Goal: Navigation & Orientation: Find specific page/section

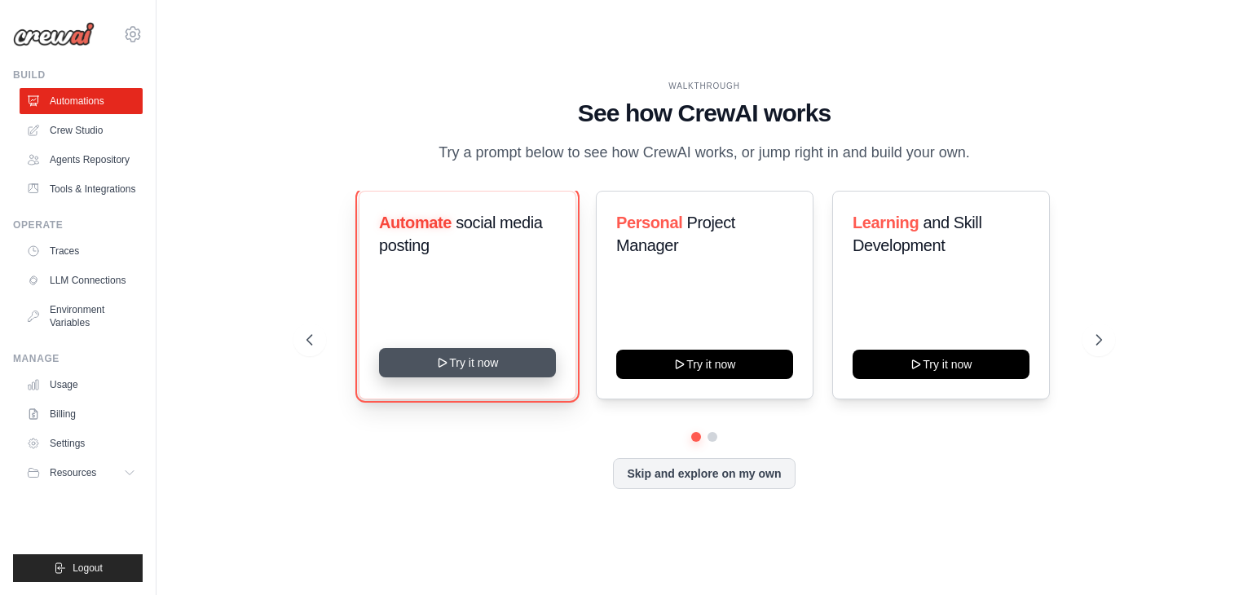
click at [461, 377] on button "Try it now" at bounding box center [467, 362] width 177 height 29
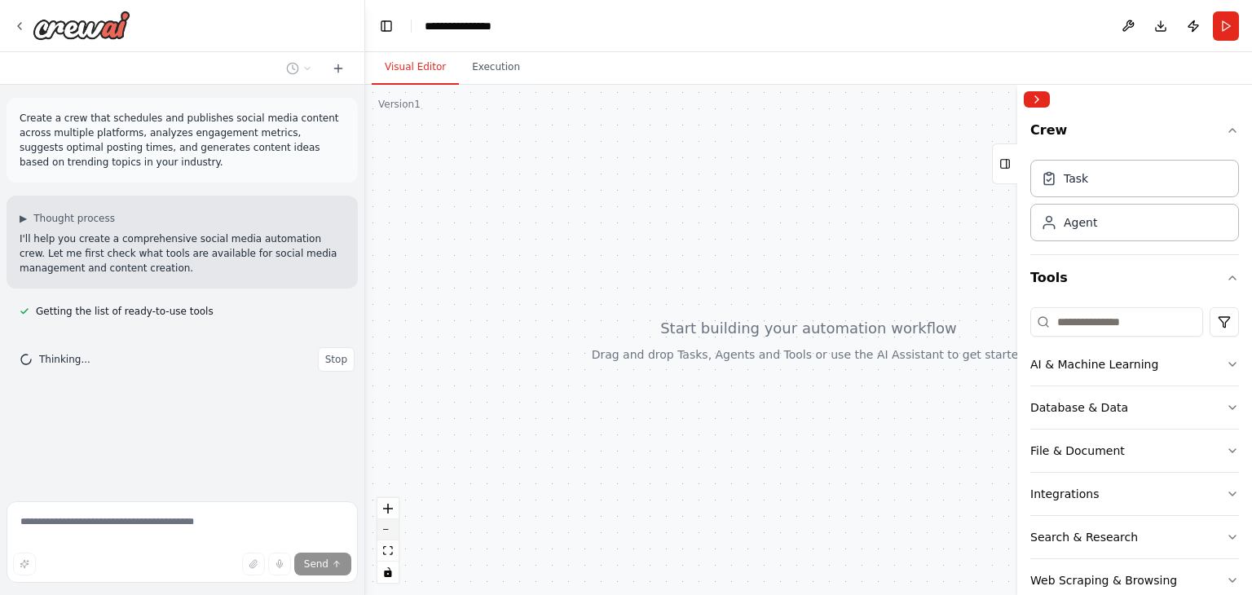
click at [393, 533] on button "zoom out" at bounding box center [387, 529] width 21 height 21
click at [391, 530] on button "zoom out" at bounding box center [387, 529] width 21 height 21
click at [381, 526] on button "zoom out" at bounding box center [387, 529] width 21 height 21
drag, startPoint x: 387, startPoint y: 508, endPoint x: 388, endPoint y: 523, distance: 14.7
click at [388, 508] on icon "zoom in" at bounding box center [388, 509] width 10 height 10
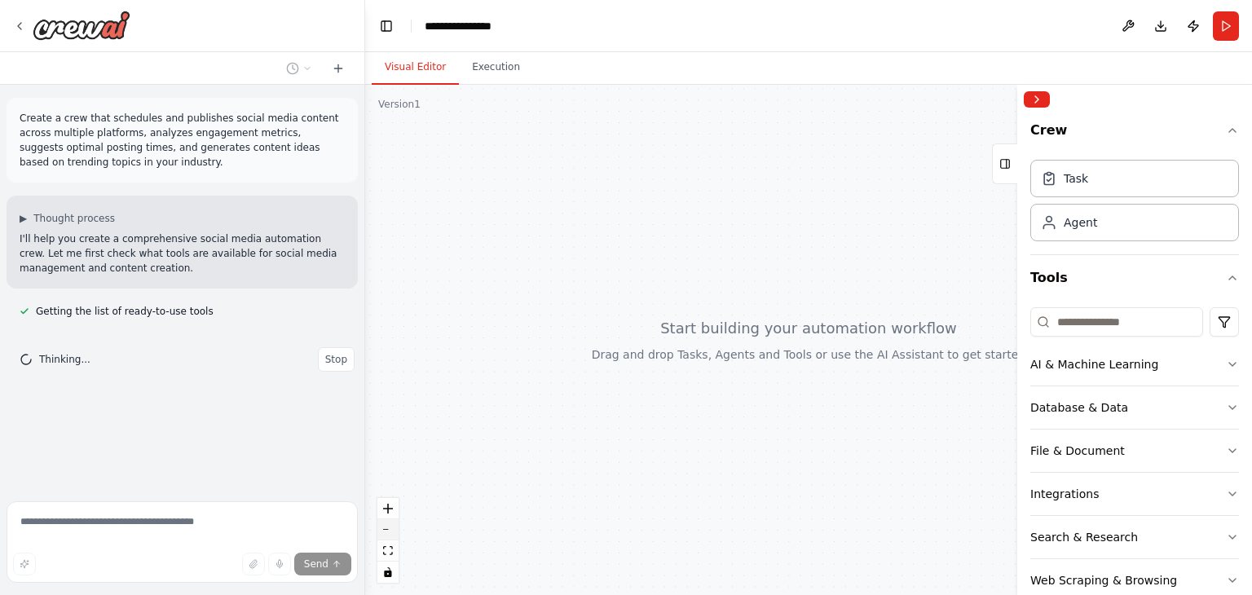
click at [388, 524] on button "zoom out" at bounding box center [387, 529] width 21 height 21
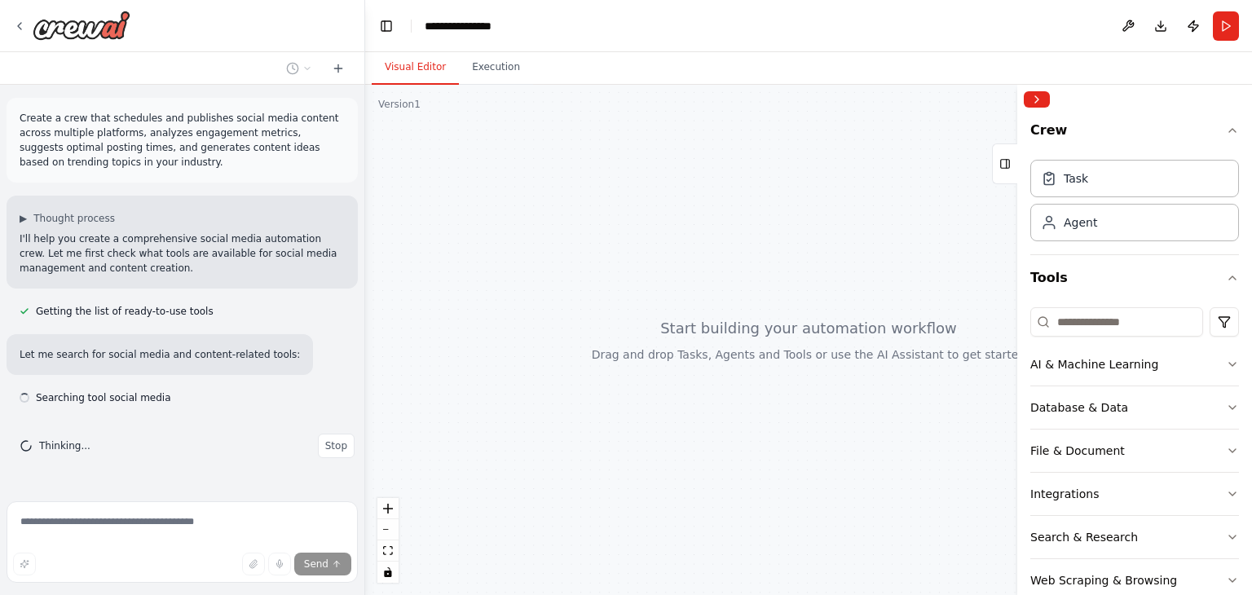
drag, startPoint x: 668, startPoint y: 474, endPoint x: 573, endPoint y: 457, distance: 96.0
click at [573, 457] on div at bounding box center [808, 340] width 887 height 510
click at [673, 419] on div at bounding box center [808, 340] width 887 height 510
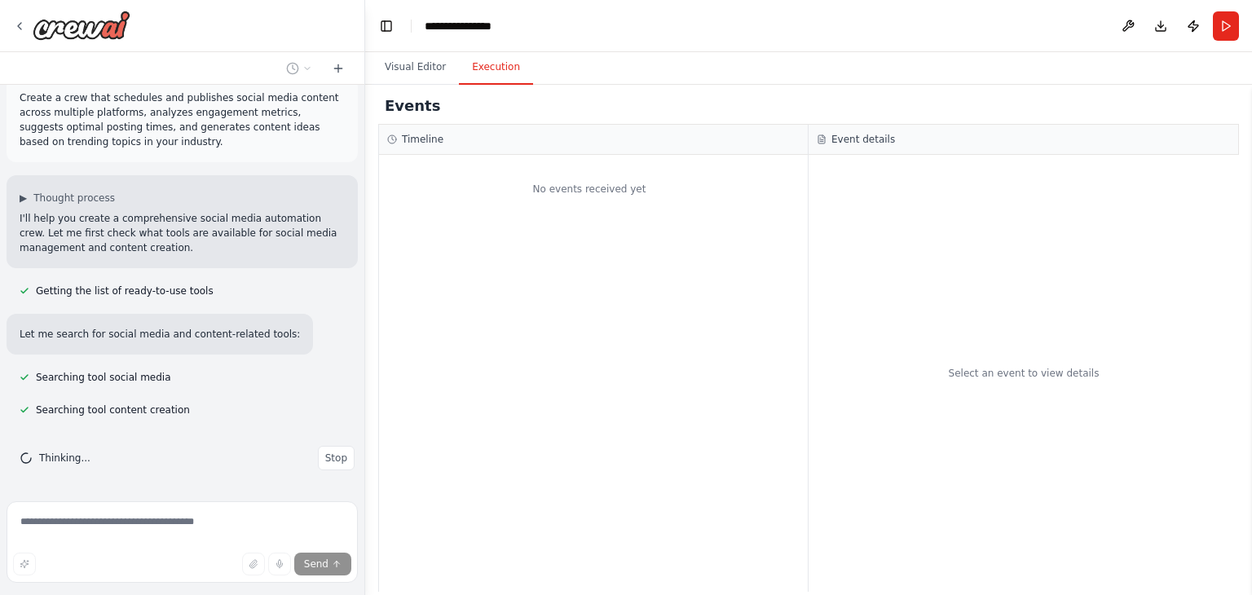
click at [483, 76] on button "Execution" at bounding box center [496, 68] width 74 height 34
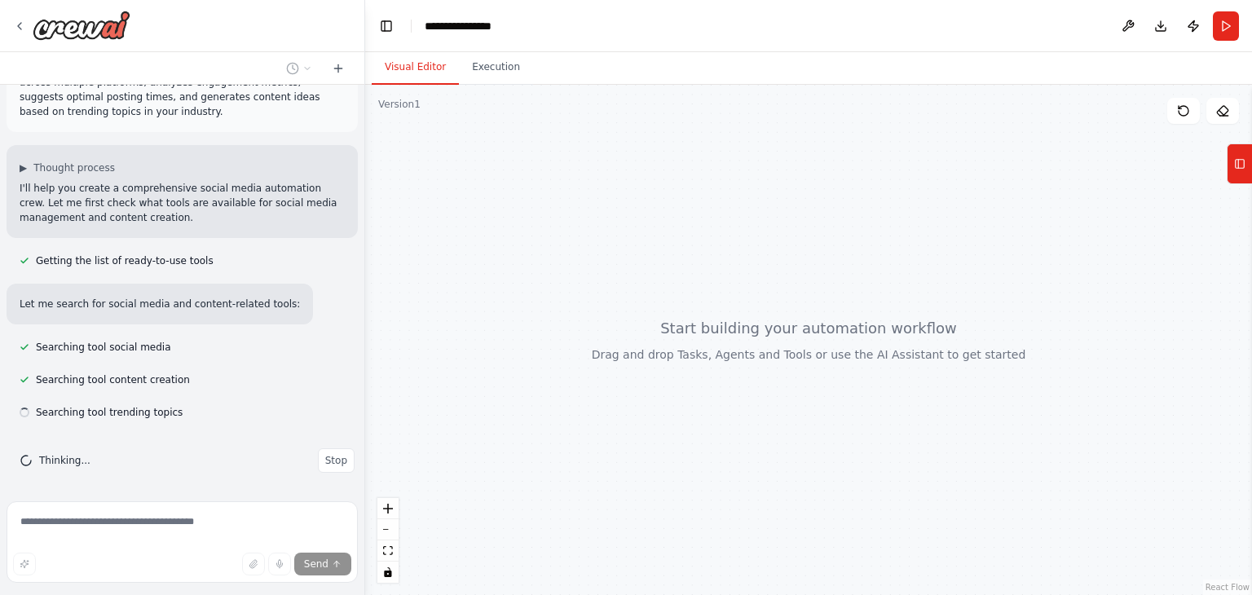
scroll to position [53, 0]
click at [431, 64] on button "Visual Editor" at bounding box center [415, 68] width 87 height 34
click at [1251, 163] on button "Tools" at bounding box center [1239, 163] width 25 height 41
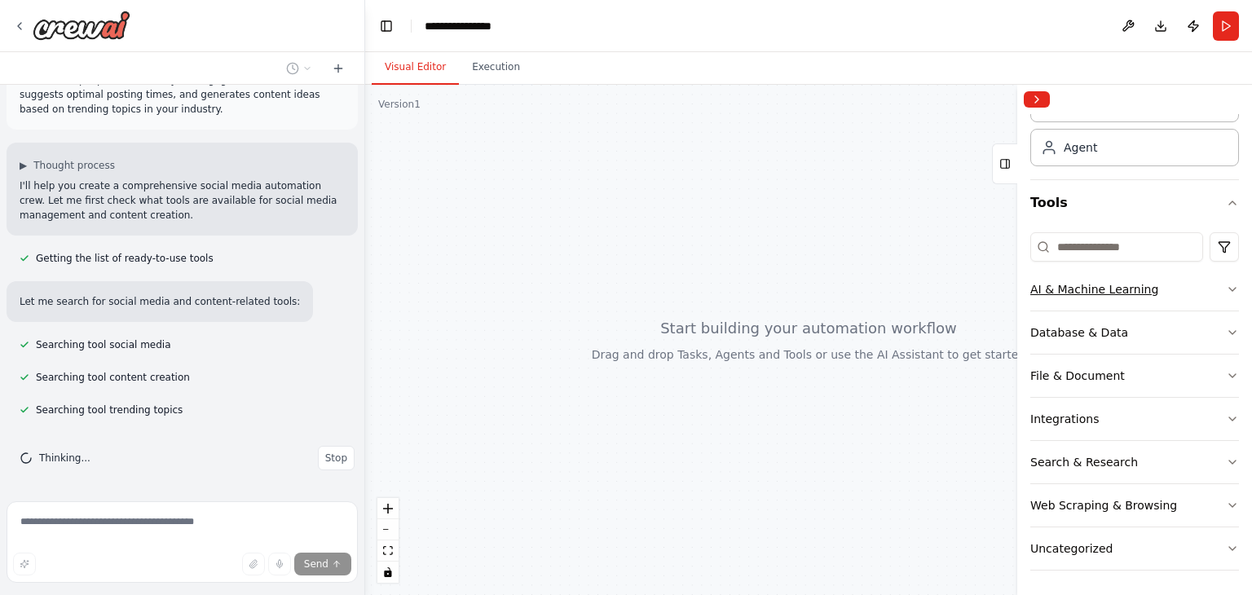
scroll to position [86, 0]
click at [1122, 284] on div "AI & Machine Learning" at bounding box center [1094, 289] width 128 height 16
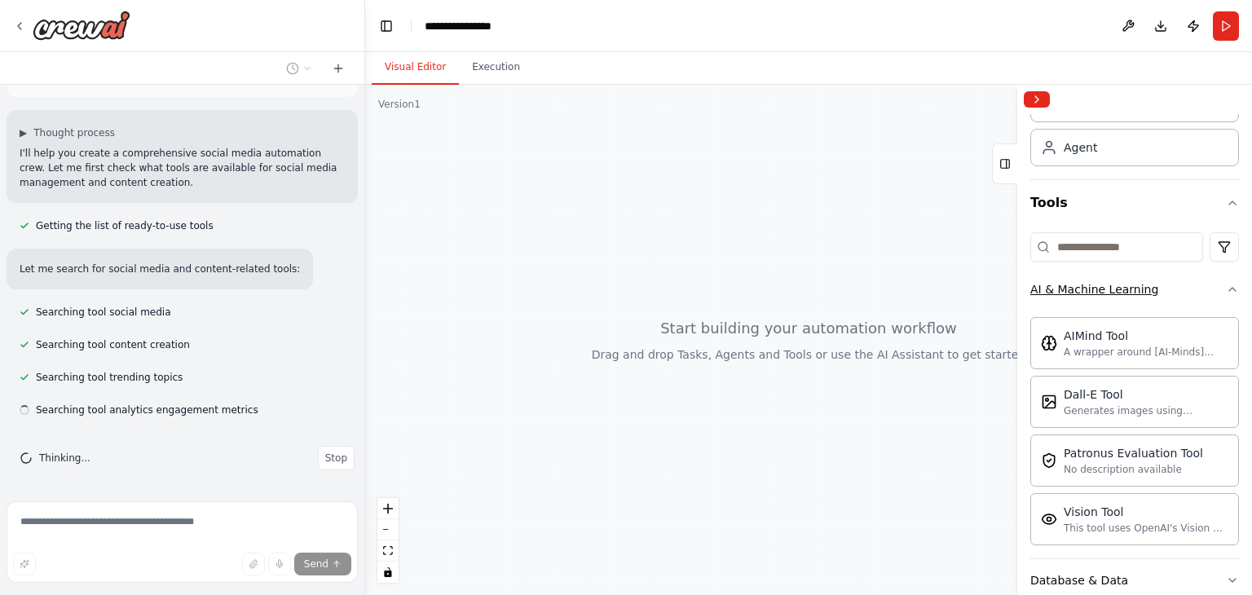
click at [1180, 281] on button "AI & Machine Learning" at bounding box center [1134, 289] width 209 height 42
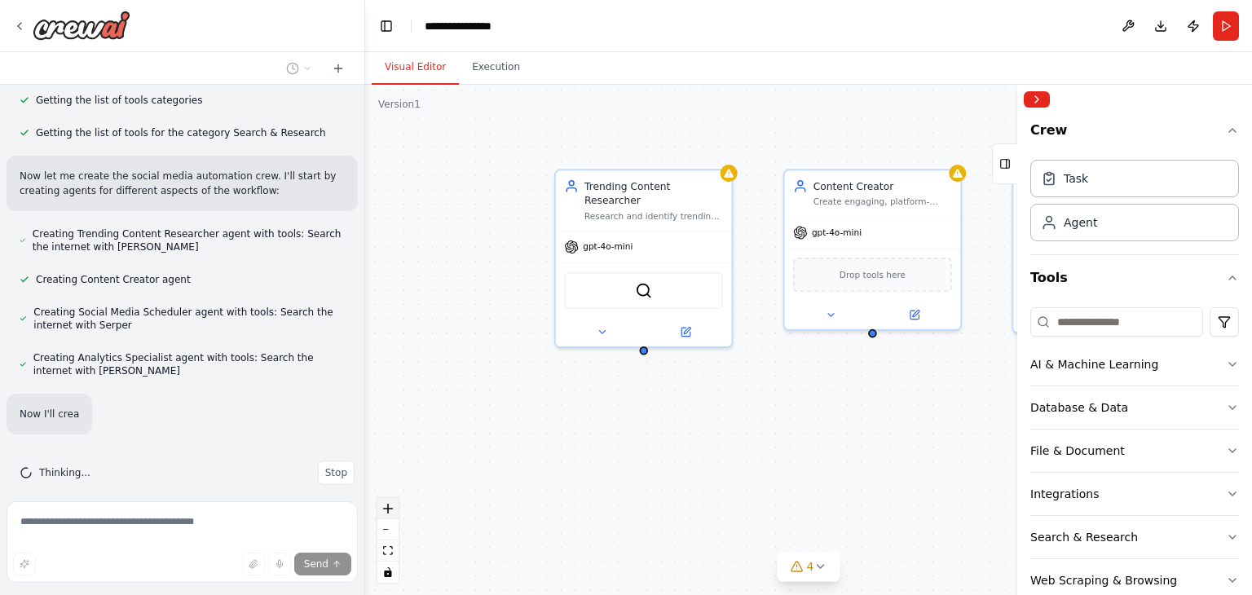
scroll to position [529, 0]
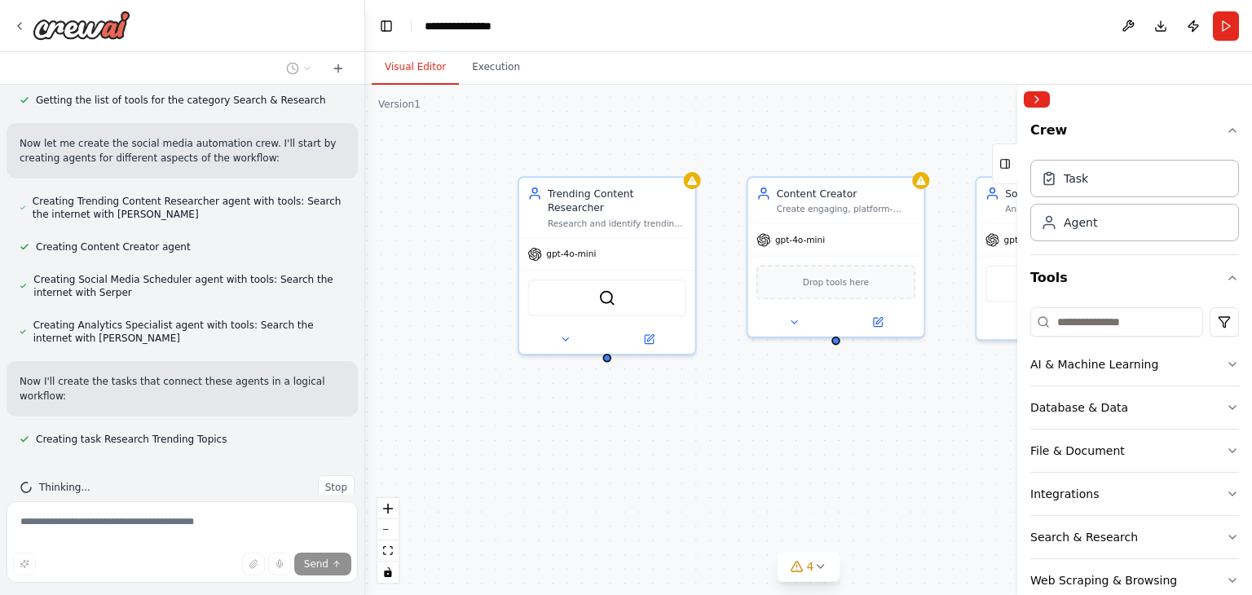
drag, startPoint x: 659, startPoint y: 431, endPoint x: 590, endPoint y: 443, distance: 70.2
click at [592, 443] on div "Trending Content Researcher Research and identify trending topics, hashtags, an…" at bounding box center [808, 340] width 887 height 510
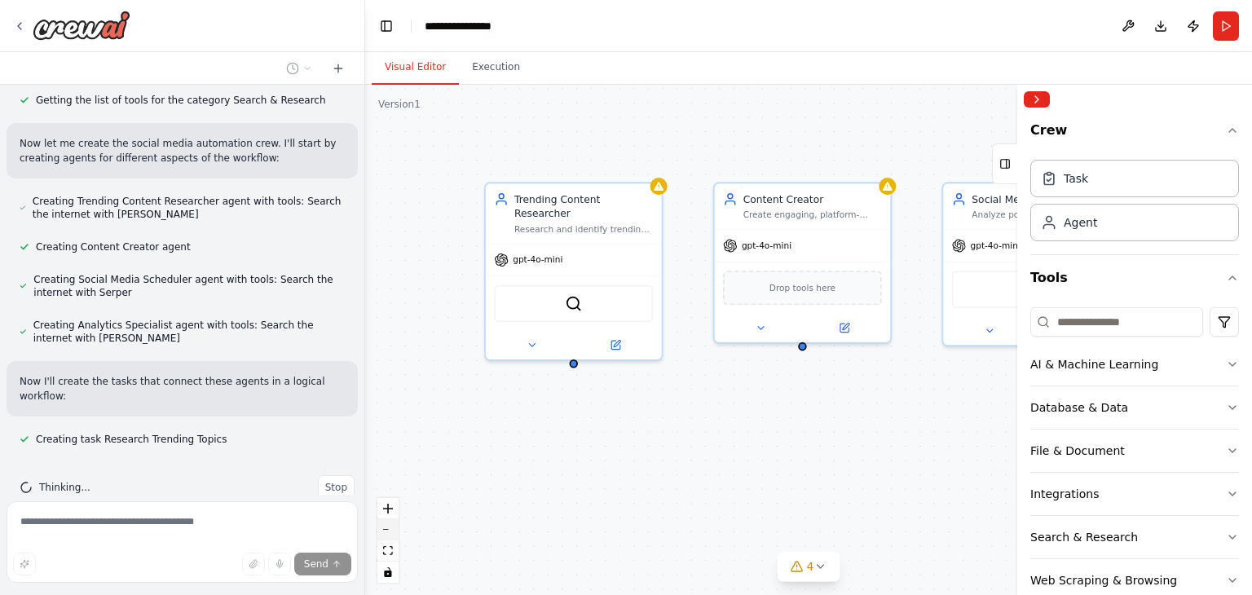
click at [387, 534] on button "zoom out" at bounding box center [387, 529] width 21 height 21
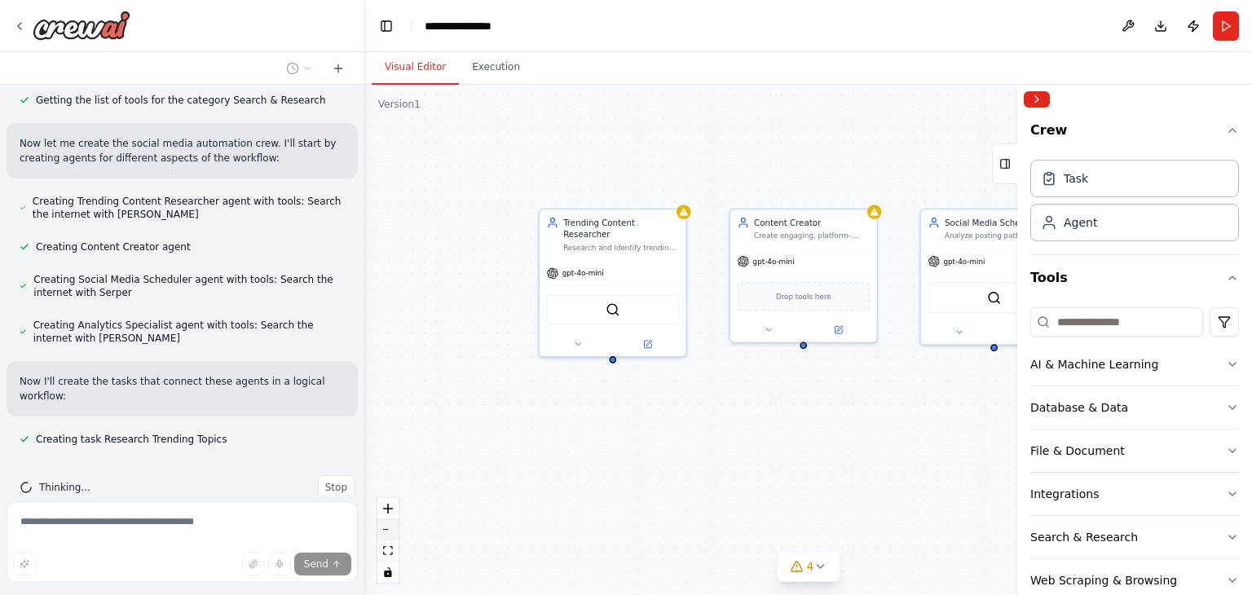
click at [386, 529] on icon "zoom out" at bounding box center [388, 530] width 10 height 2
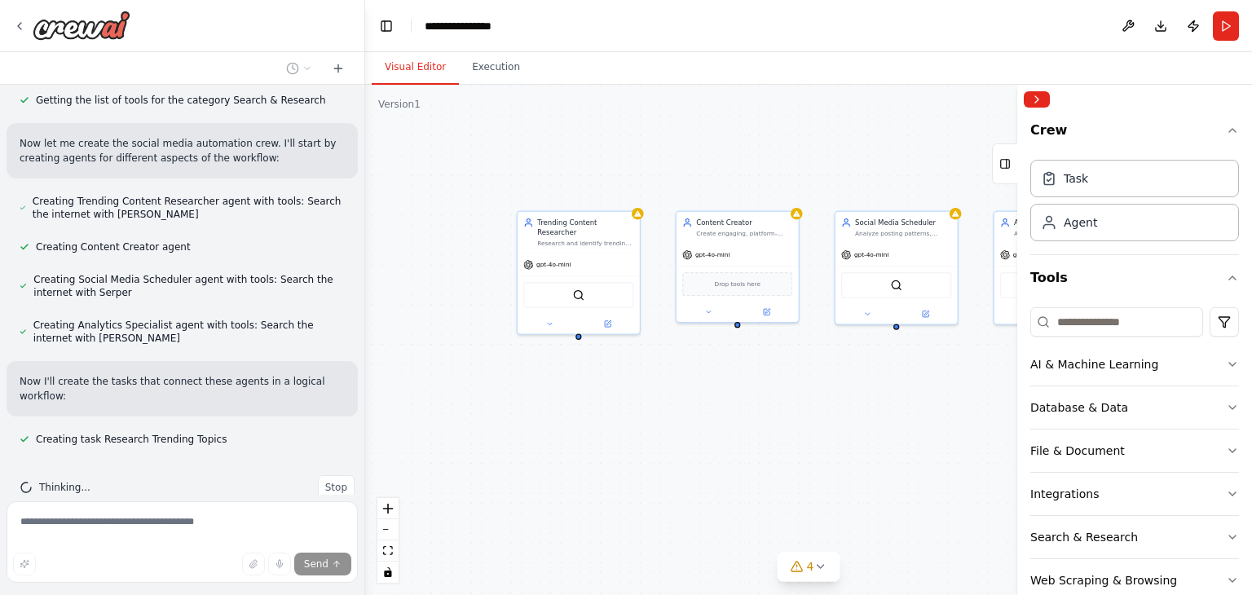
scroll to position [562, 0]
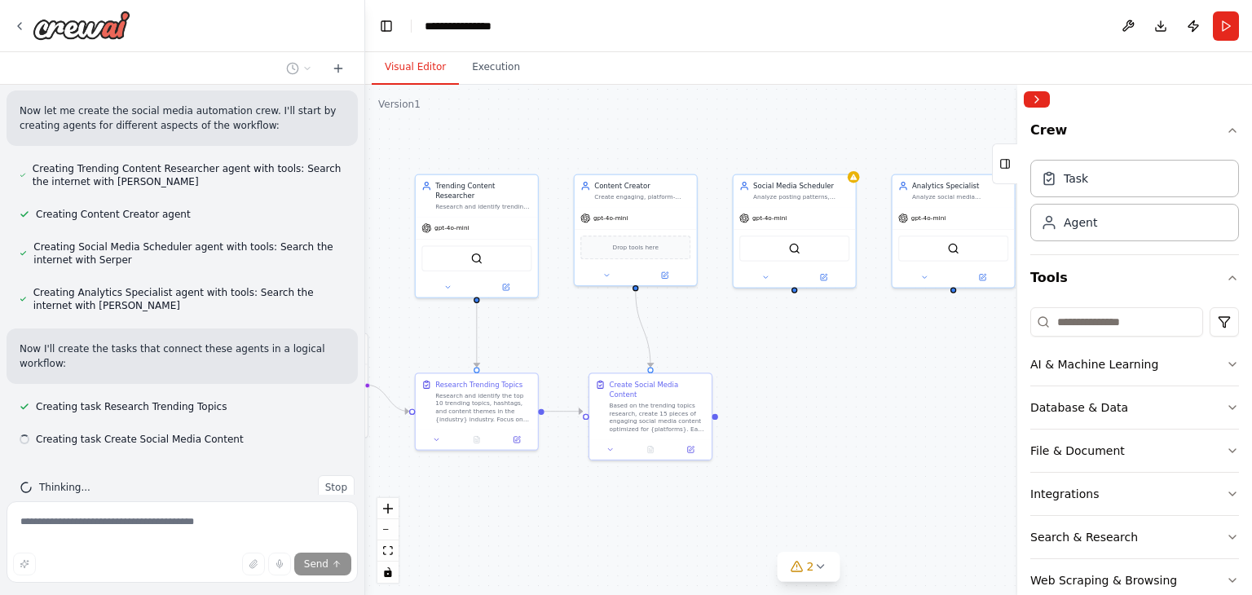
drag, startPoint x: 736, startPoint y: 474, endPoint x: 576, endPoint y: 419, distance: 168.8
click at [576, 419] on div ".deletable-edge-delete-btn { width: 20px; height: 20px; border: 0px solid #ffff…" at bounding box center [808, 340] width 887 height 510
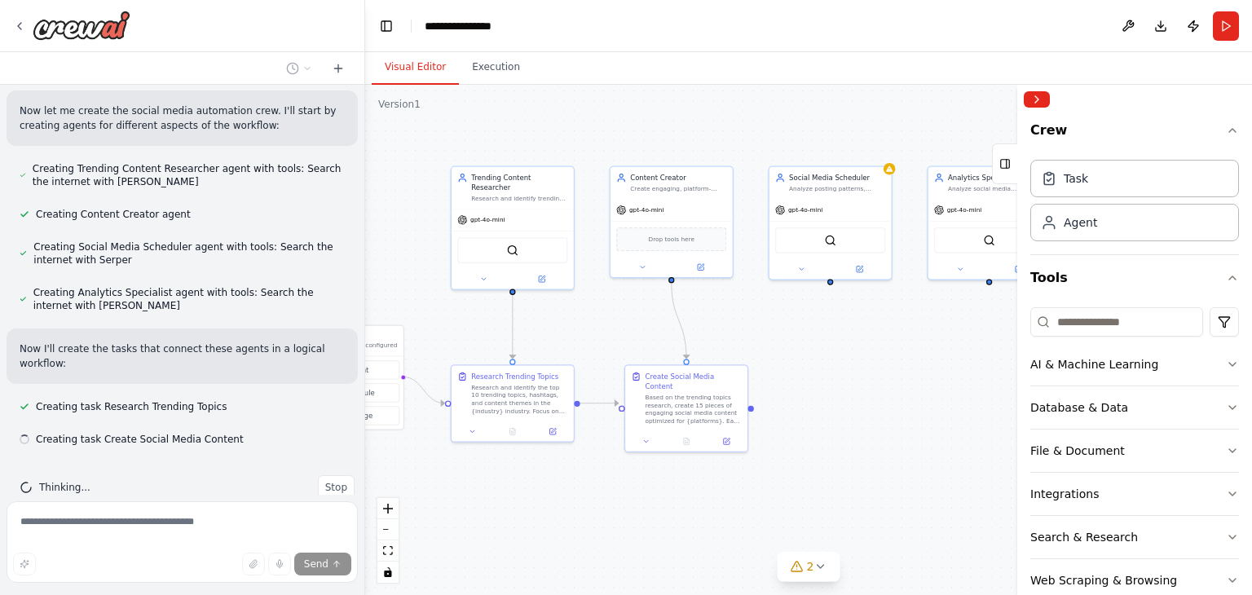
drag, startPoint x: 592, startPoint y: 494, endPoint x: 605, endPoint y: 489, distance: 13.9
click at [605, 489] on div ".deletable-edge-delete-btn { width: 20px; height: 20px; border: 0px solid #ffff…" at bounding box center [808, 340] width 887 height 510
click at [391, 526] on button "zoom out" at bounding box center [387, 529] width 21 height 21
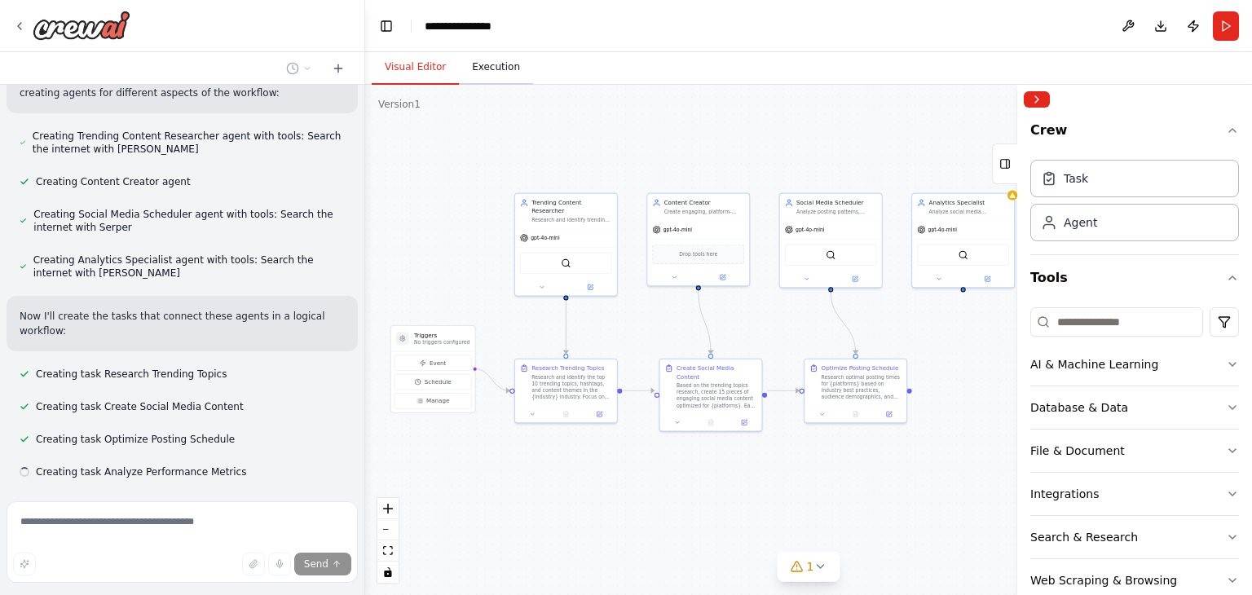
scroll to position [627, 0]
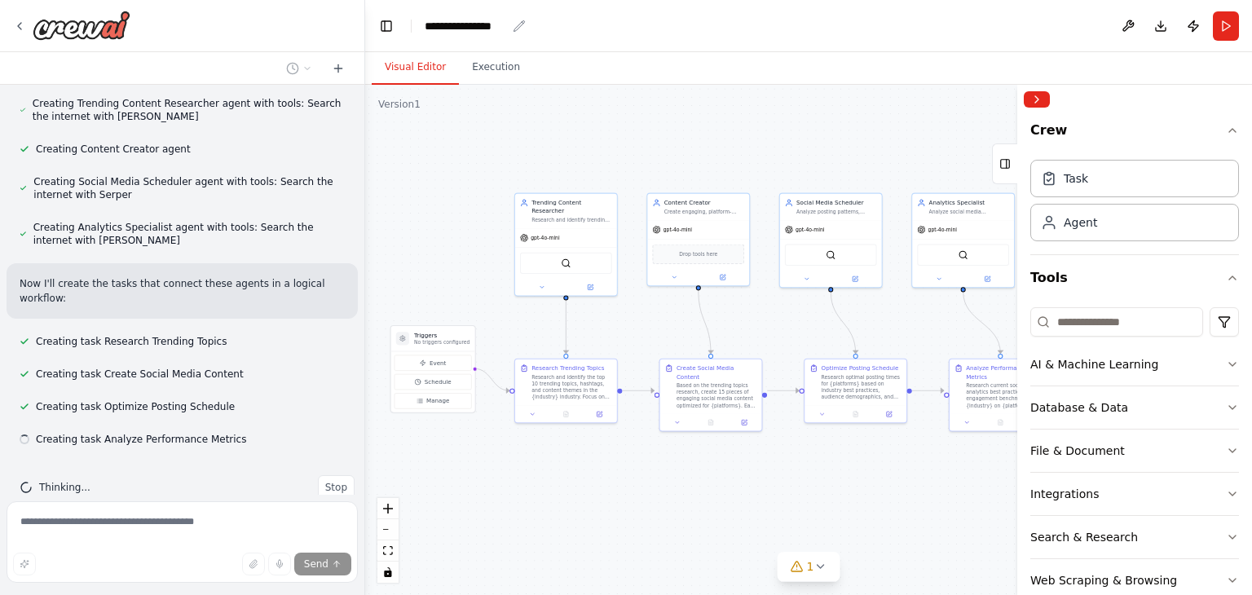
click at [469, 22] on div "**********" at bounding box center [466, 26] width 82 height 16
click at [469, 22] on div "**********" at bounding box center [506, 26] width 163 height 16
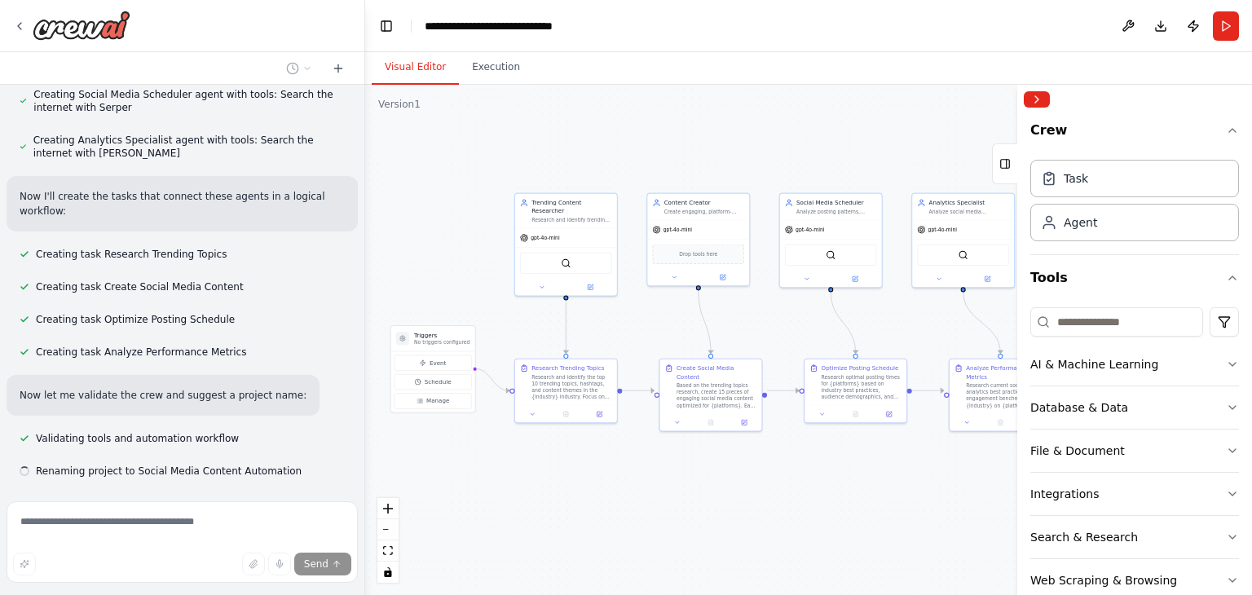
scroll to position [747, 0]
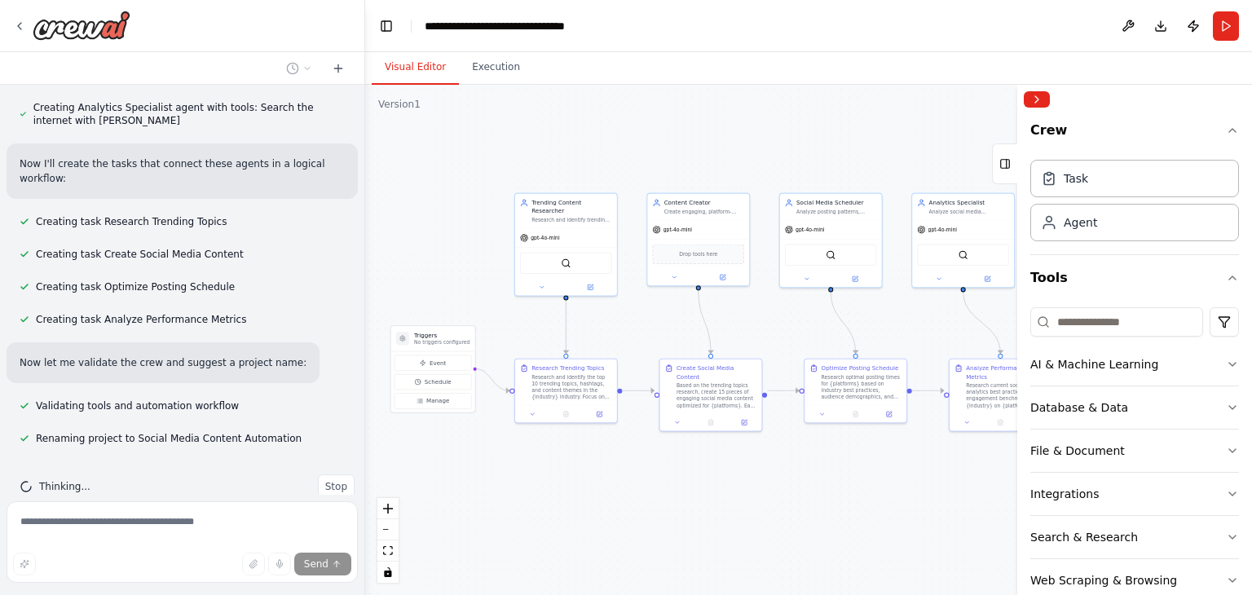
click at [545, 20] on div "**********" at bounding box center [521, 26] width 192 height 16
drag, startPoint x: 440, startPoint y: 17, endPoint x: 364, endPoint y: 17, distance: 75.8
click at [367, 23] on header "**********" at bounding box center [808, 26] width 887 height 52
click at [742, 469] on div ".deletable-edge-delete-btn { width: 20px; height: 20px; border: 0px solid #ffff…" at bounding box center [808, 340] width 887 height 510
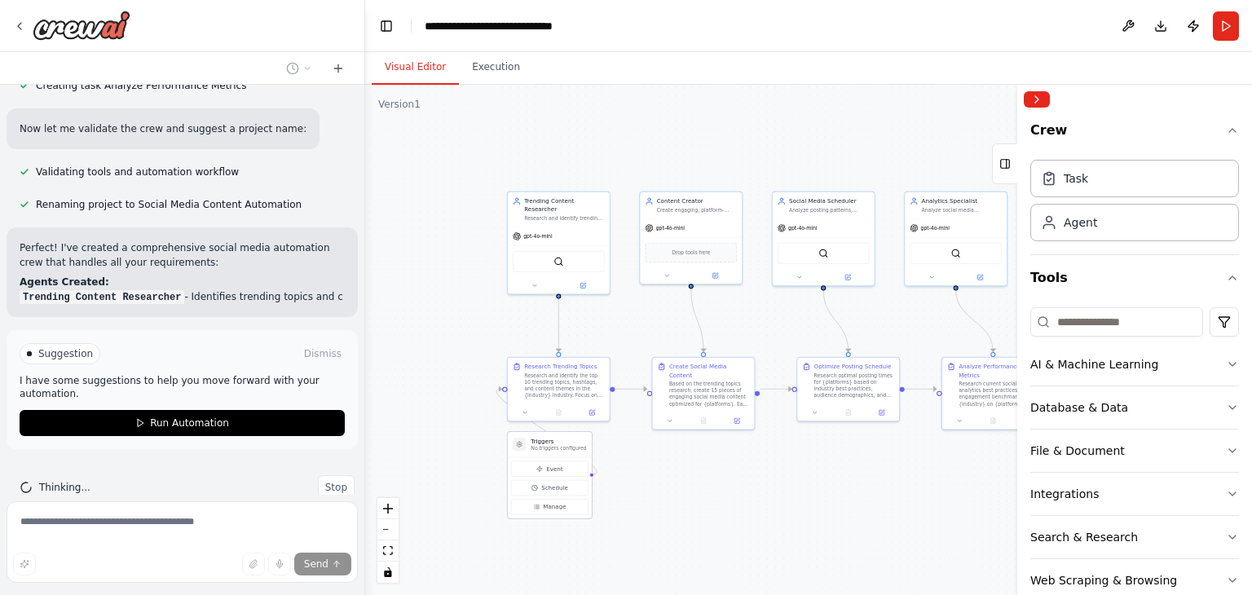
drag, startPoint x: 447, startPoint y: 343, endPoint x: 569, endPoint y: 452, distance: 164.0
click at [569, 452] on div "Triggers No triggers configured" at bounding box center [550, 444] width 84 height 25
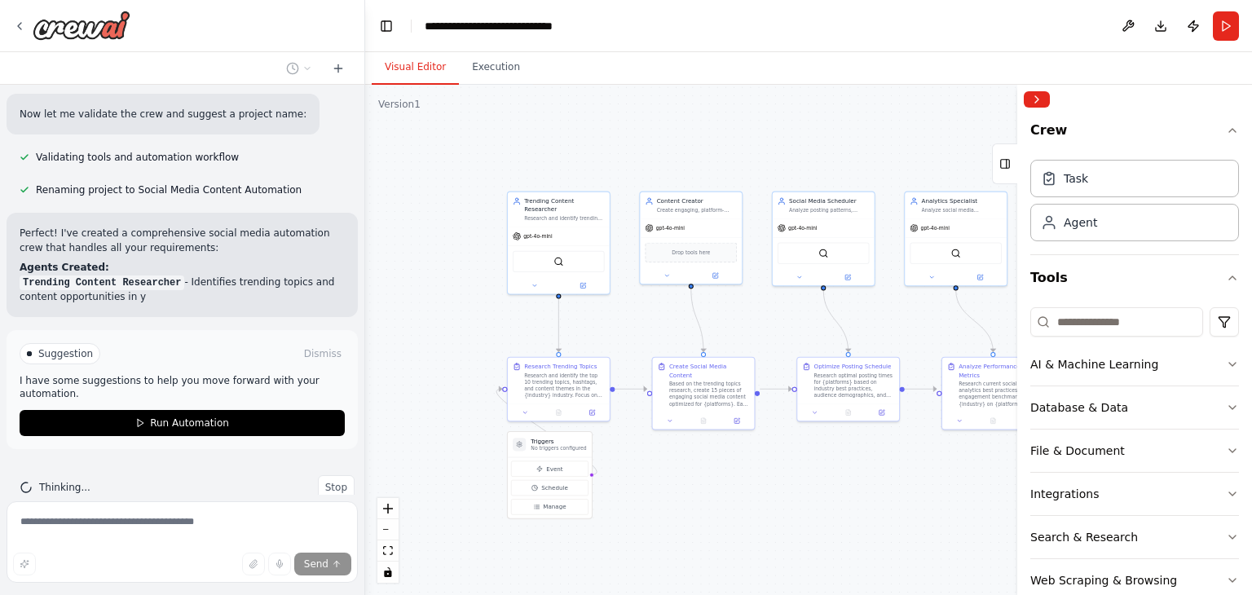
click at [688, 473] on div ".deletable-edge-delete-btn { width: 20px; height: 20px; border: 0px solid #ffff…" at bounding box center [808, 340] width 887 height 510
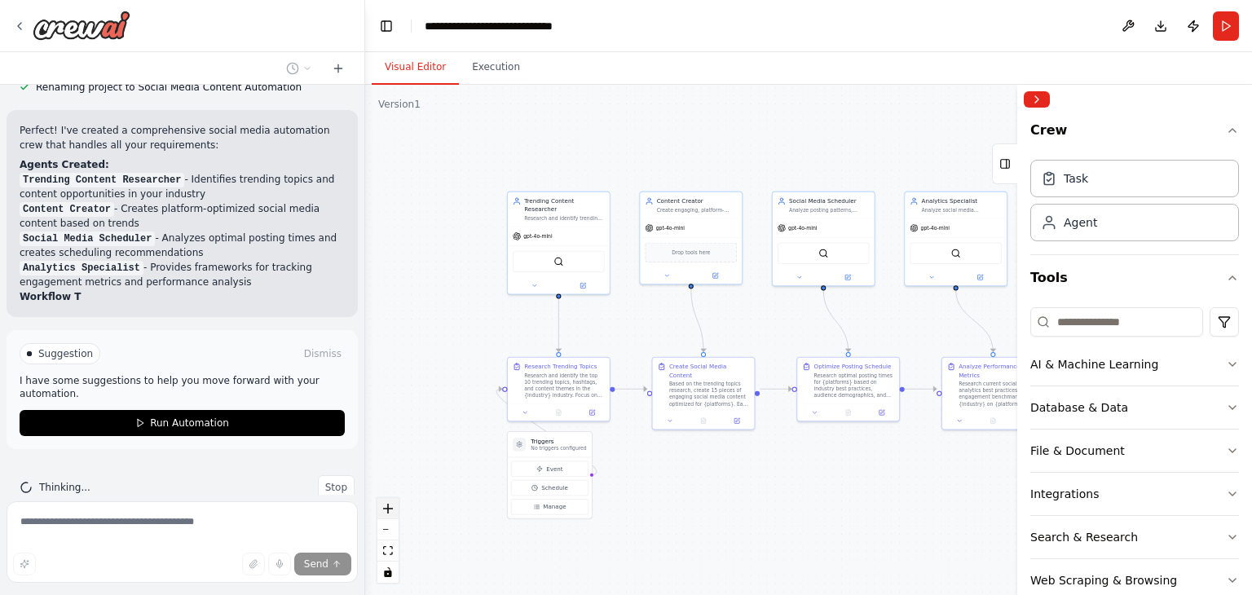
click at [385, 509] on icon "zoom in" at bounding box center [388, 509] width 10 height 10
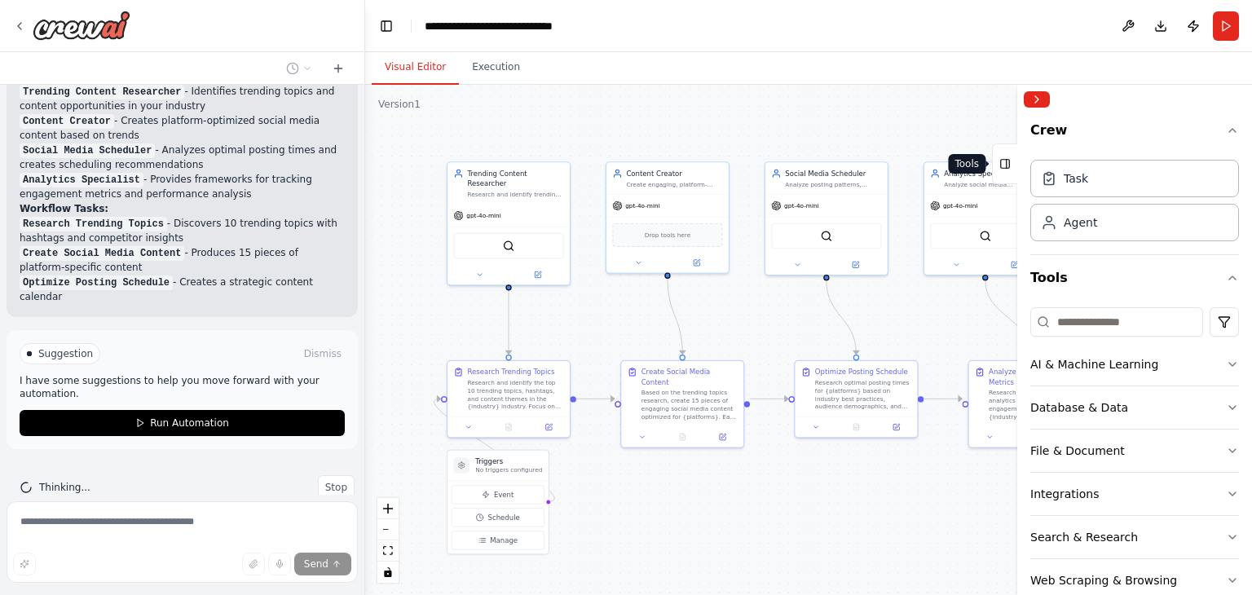
click at [1008, 163] on icon at bounding box center [1004, 164] width 11 height 26
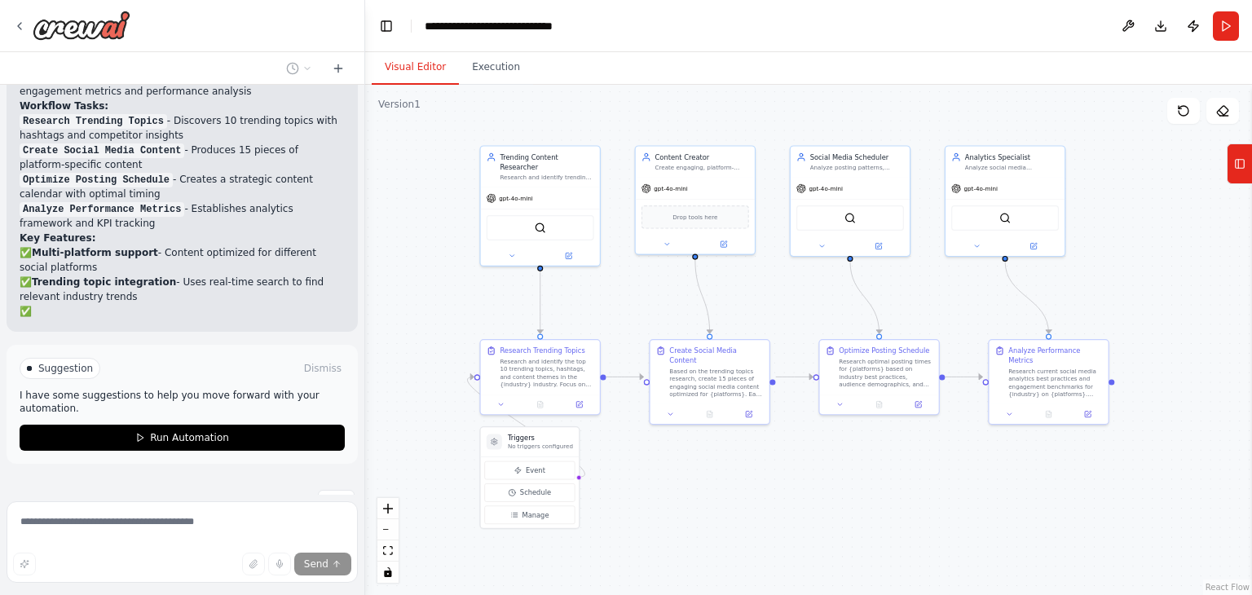
click at [756, 514] on div ".deletable-edge-delete-btn { width: 20px; height: 20px; border: 0px solid #ffff…" at bounding box center [808, 340] width 887 height 510
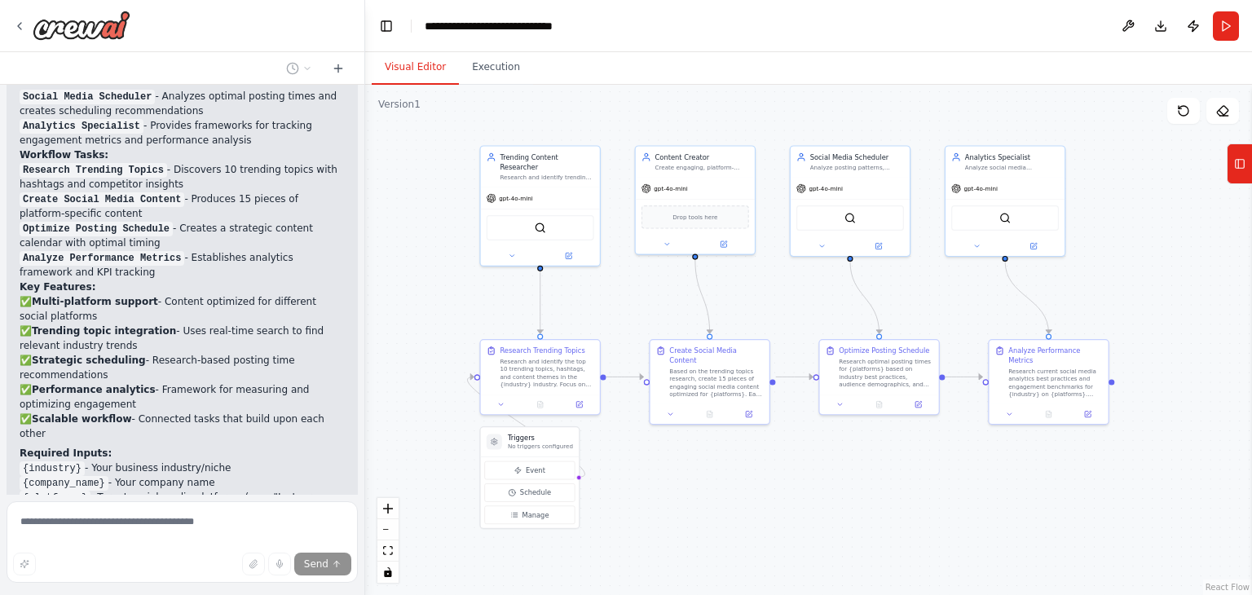
scroll to position [1509, 0]
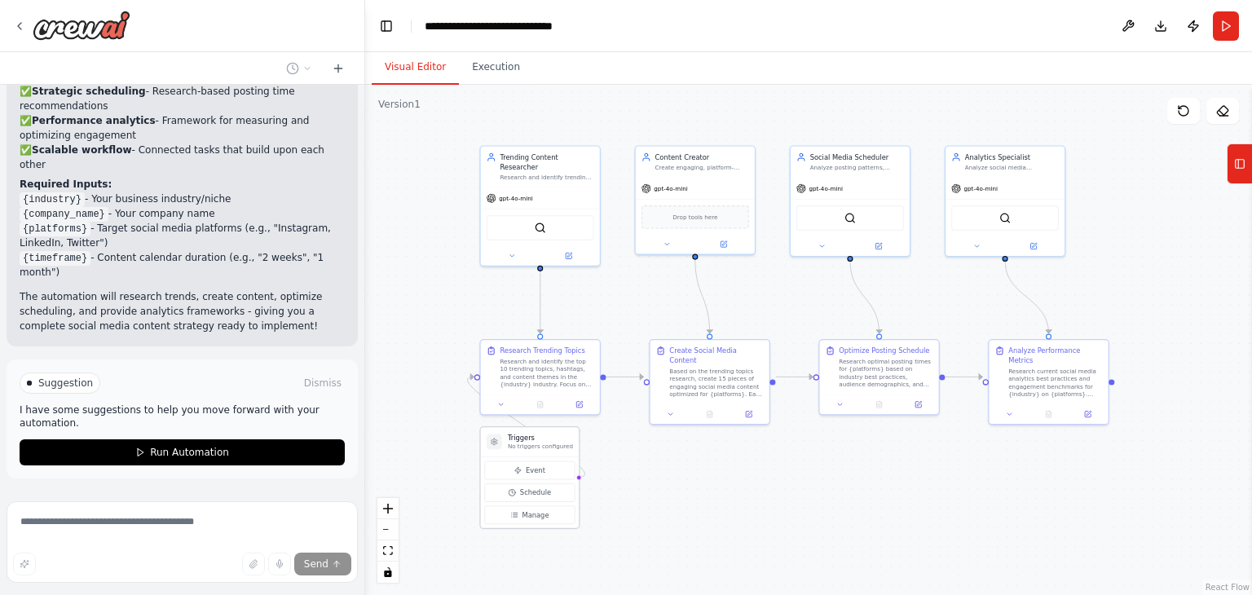
click at [544, 439] on h3 "Triggers" at bounding box center [540, 438] width 65 height 10
click at [1242, 163] on icon at bounding box center [1239, 164] width 11 height 26
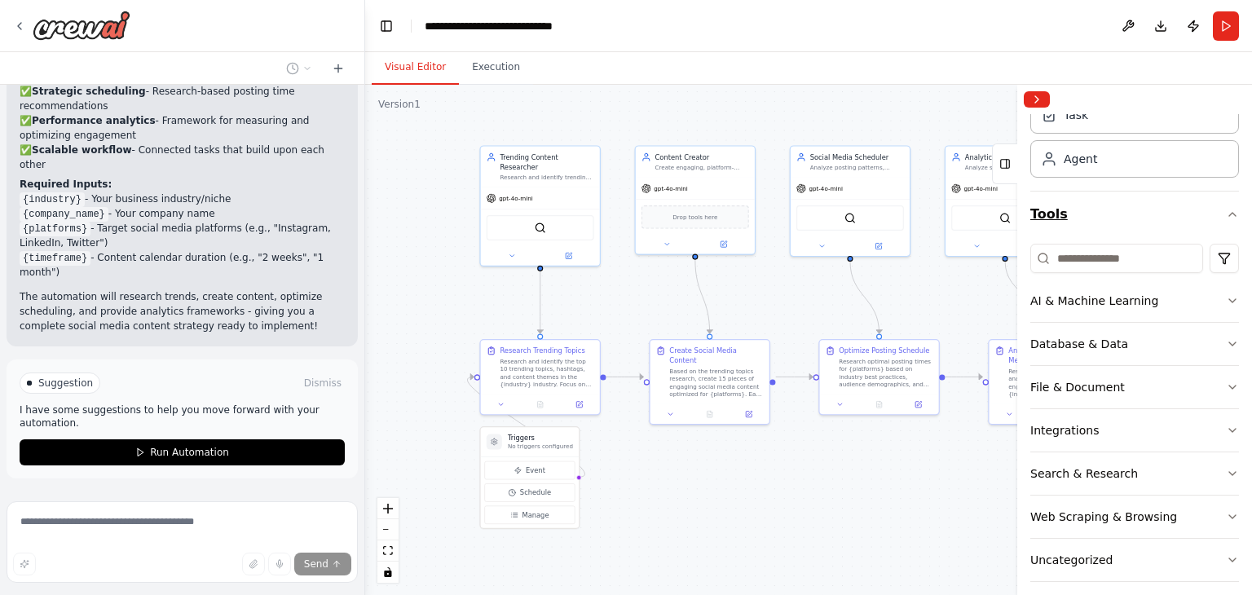
scroll to position [75, 0]
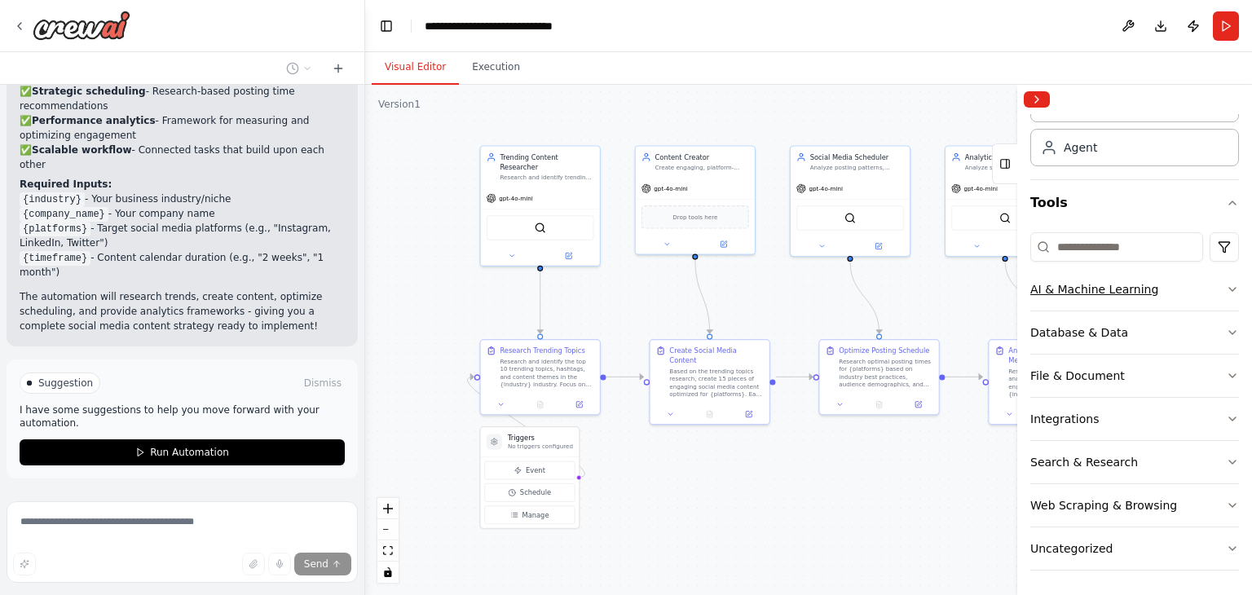
click at [1174, 292] on button "AI & Machine Learning" at bounding box center [1134, 289] width 209 height 42
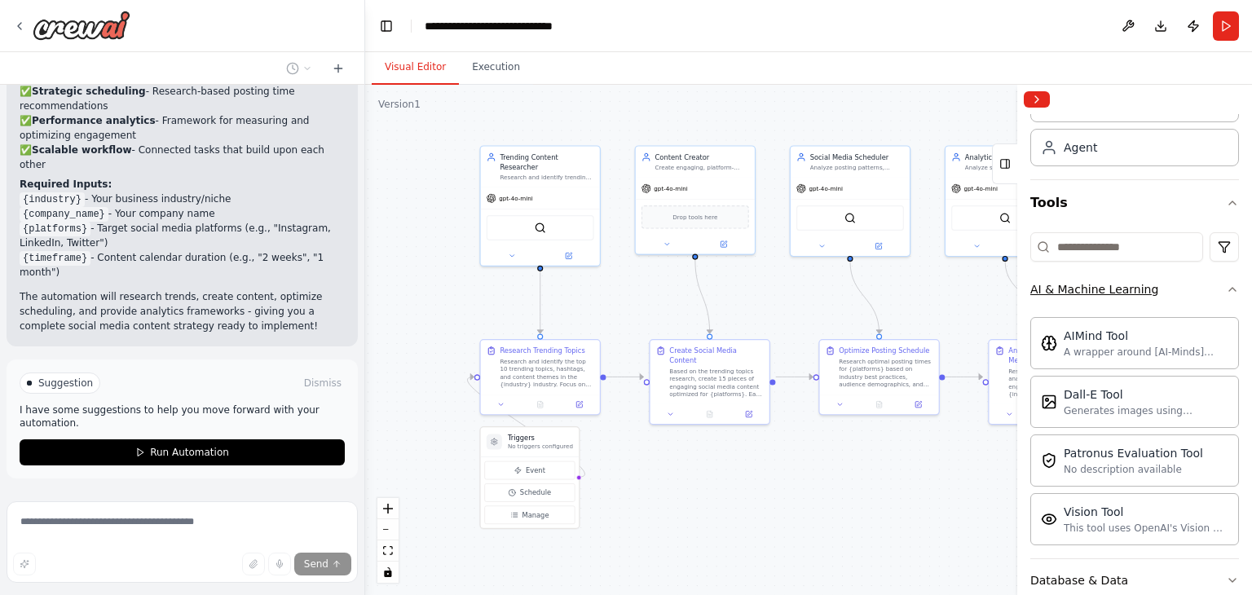
click at [1187, 286] on button "AI & Machine Learning" at bounding box center [1134, 289] width 209 height 42
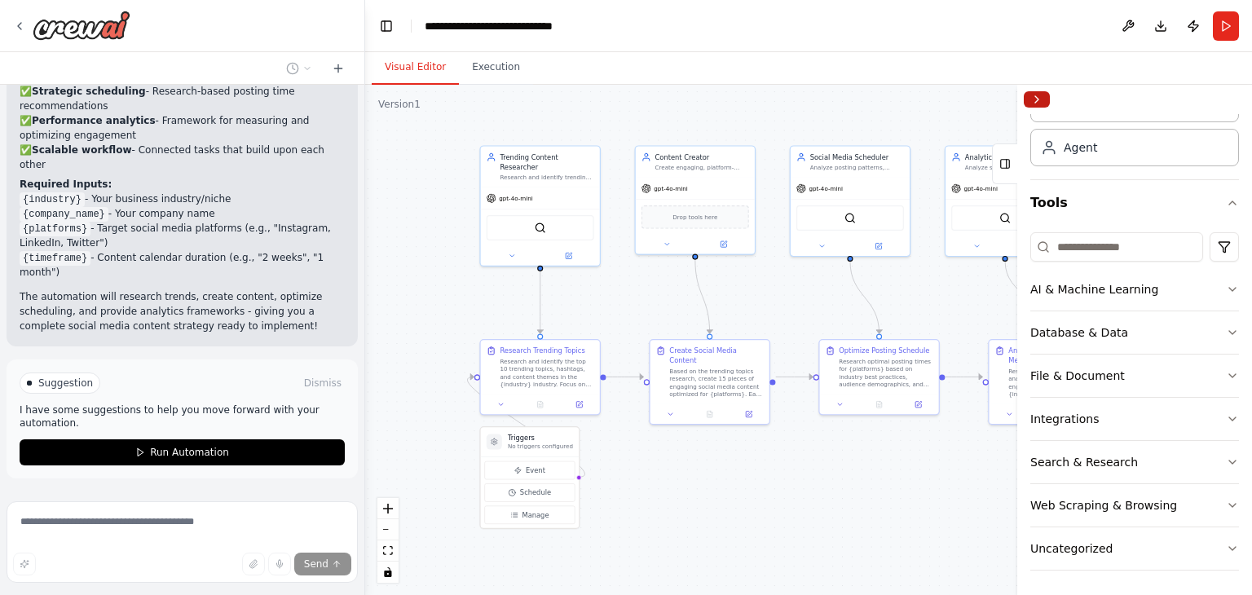
click at [1039, 99] on button "Collapse right sidebar" at bounding box center [1037, 99] width 26 height 16
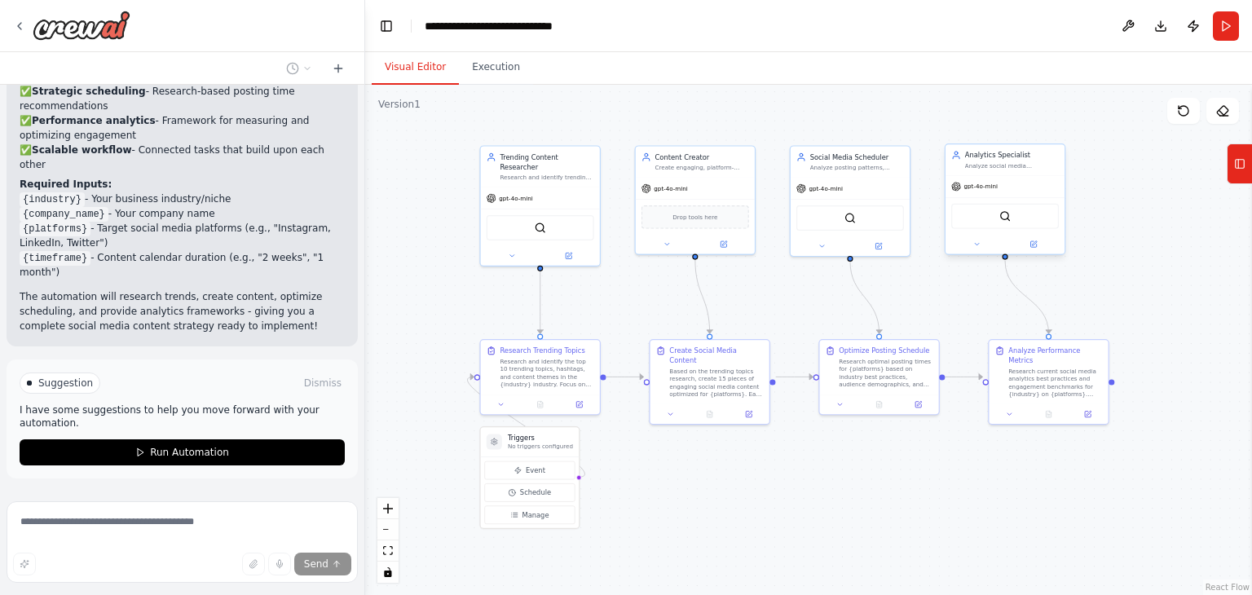
click at [1021, 188] on div "gpt-4o-mini" at bounding box center [1005, 186] width 119 height 21
click at [1011, 164] on div "Analyze social media engagement metrics, track performance indicators, and prov…" at bounding box center [1012, 166] width 94 height 8
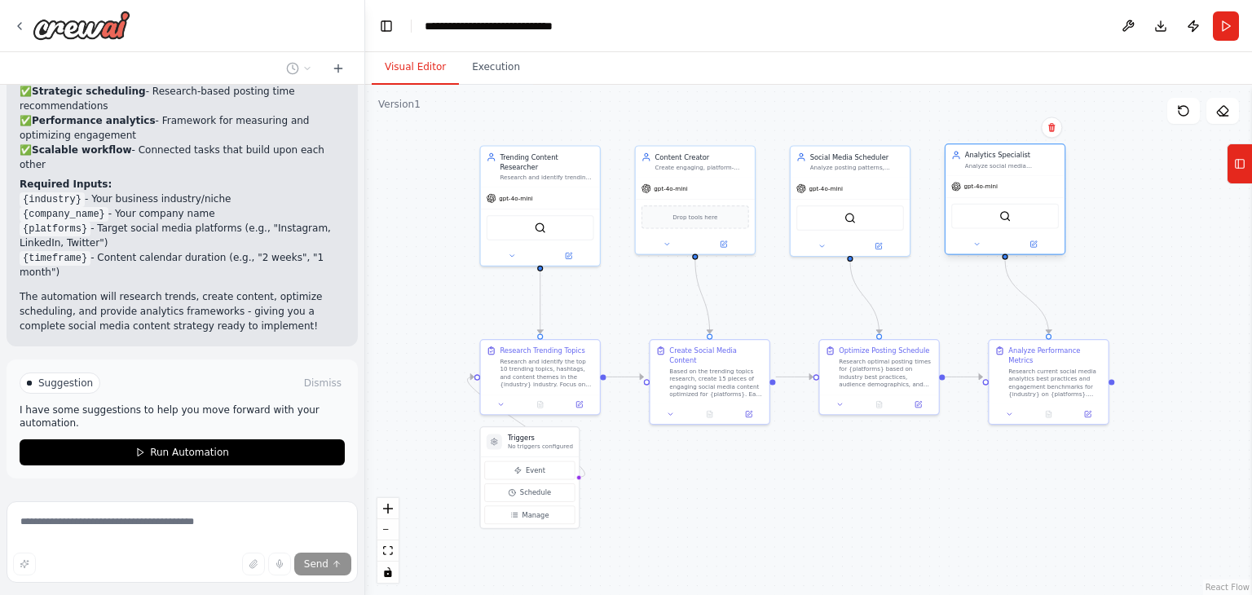
click at [1006, 222] on div "SerperDevTool" at bounding box center [1005, 216] width 108 height 25
click at [1008, 210] on img at bounding box center [1004, 215] width 11 height 11
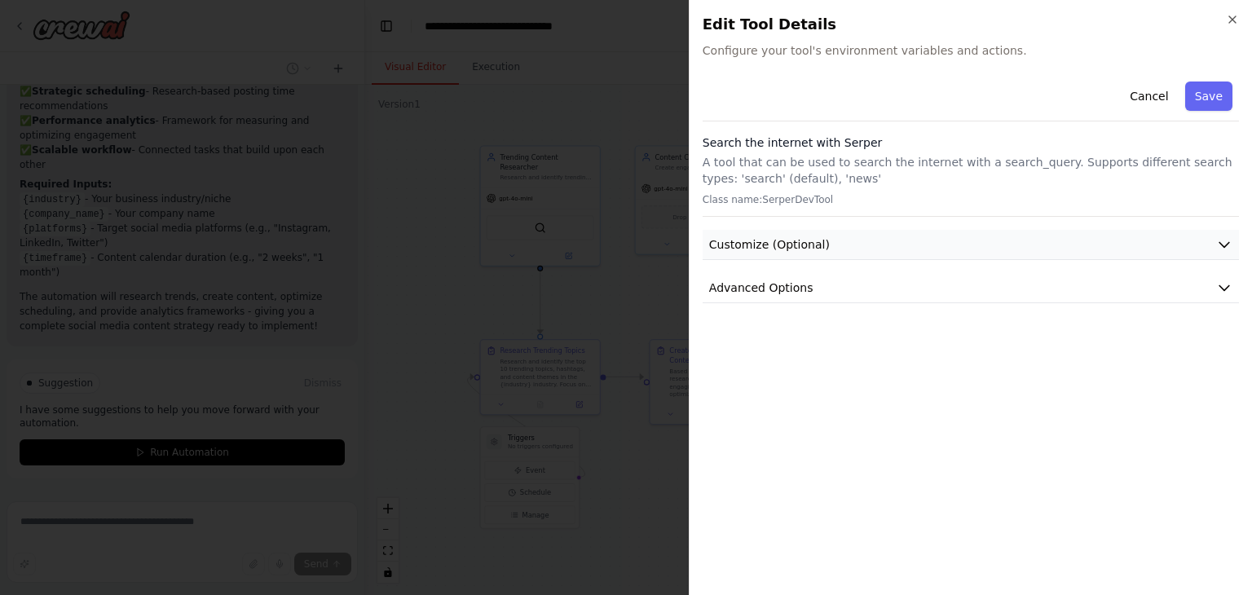
click at [856, 245] on button "Customize (Optional)" at bounding box center [971, 245] width 536 height 30
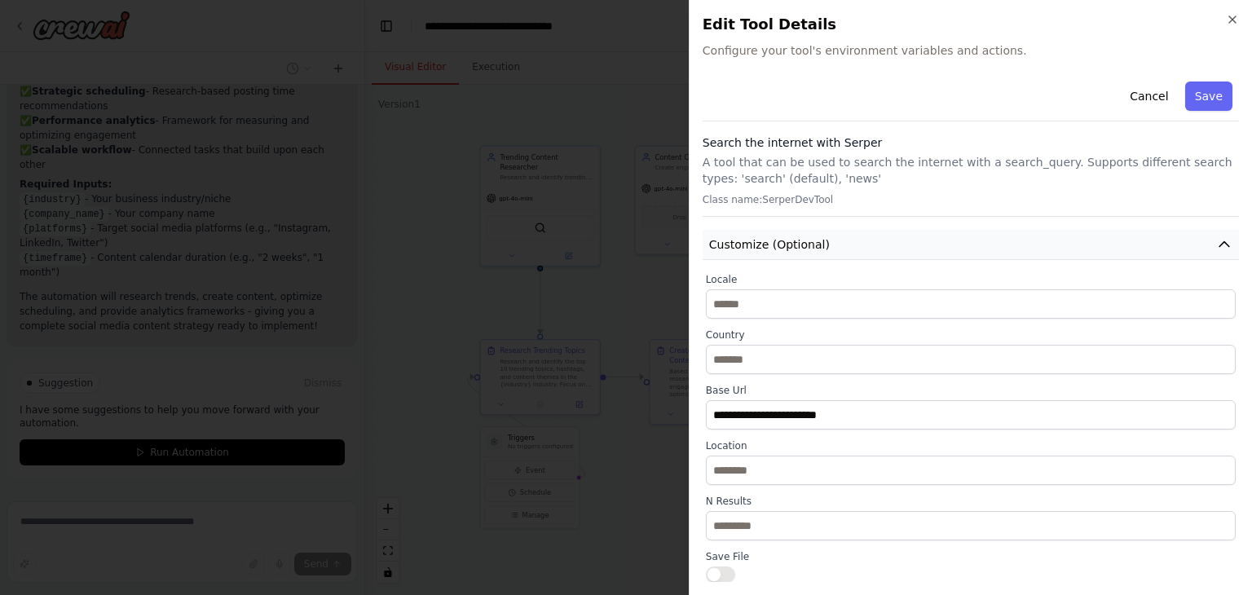
click at [867, 245] on button "Customize (Optional)" at bounding box center [971, 245] width 536 height 30
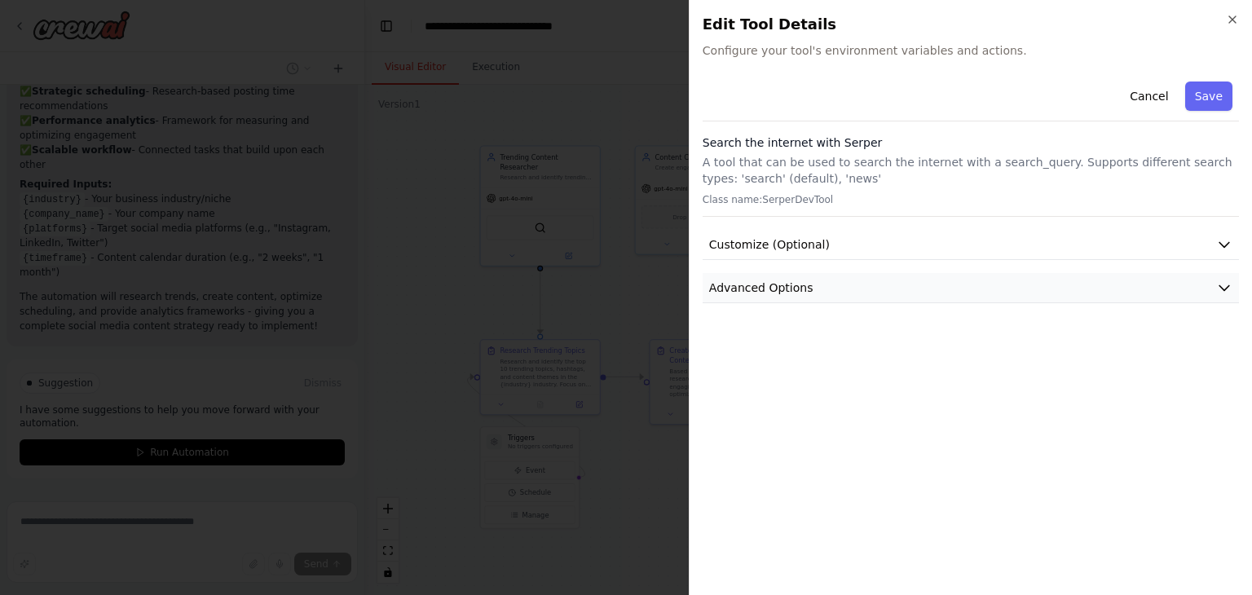
click at [855, 291] on button "Advanced Options" at bounding box center [971, 288] width 536 height 30
click at [858, 289] on button "Advanced Options" at bounding box center [971, 288] width 536 height 30
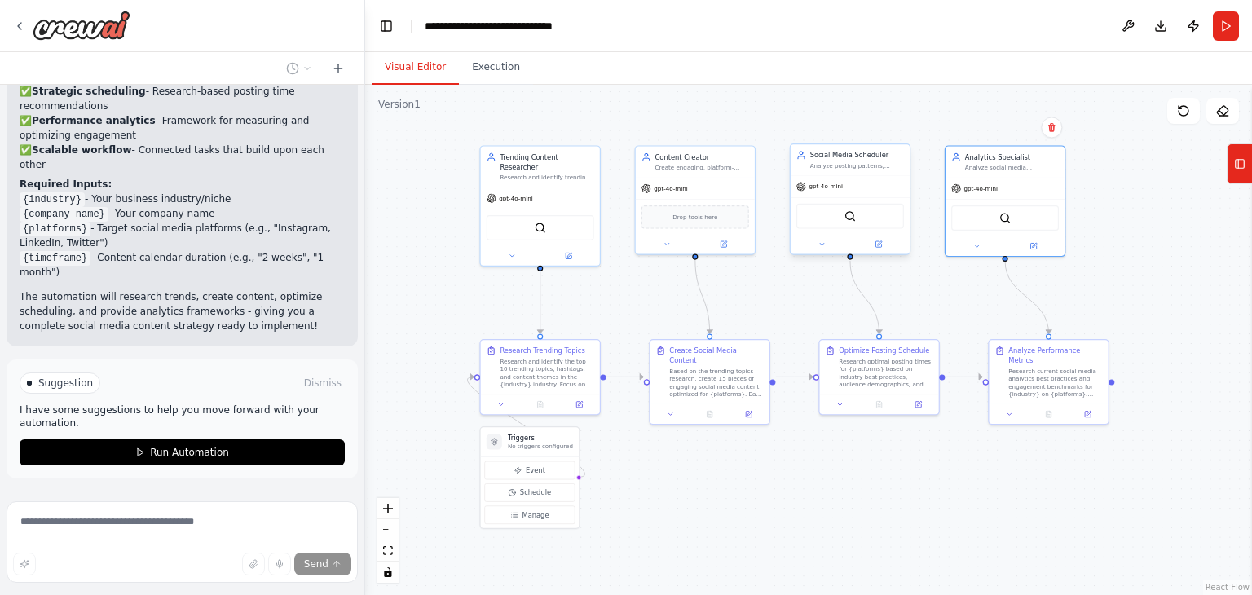
click at [841, 222] on div "SerperDevTool" at bounding box center [850, 216] width 108 height 25
click at [863, 219] on div "SerperDevTool" at bounding box center [850, 216] width 108 height 25
click at [843, 206] on div "SerperDevTool" at bounding box center [850, 216] width 108 height 25
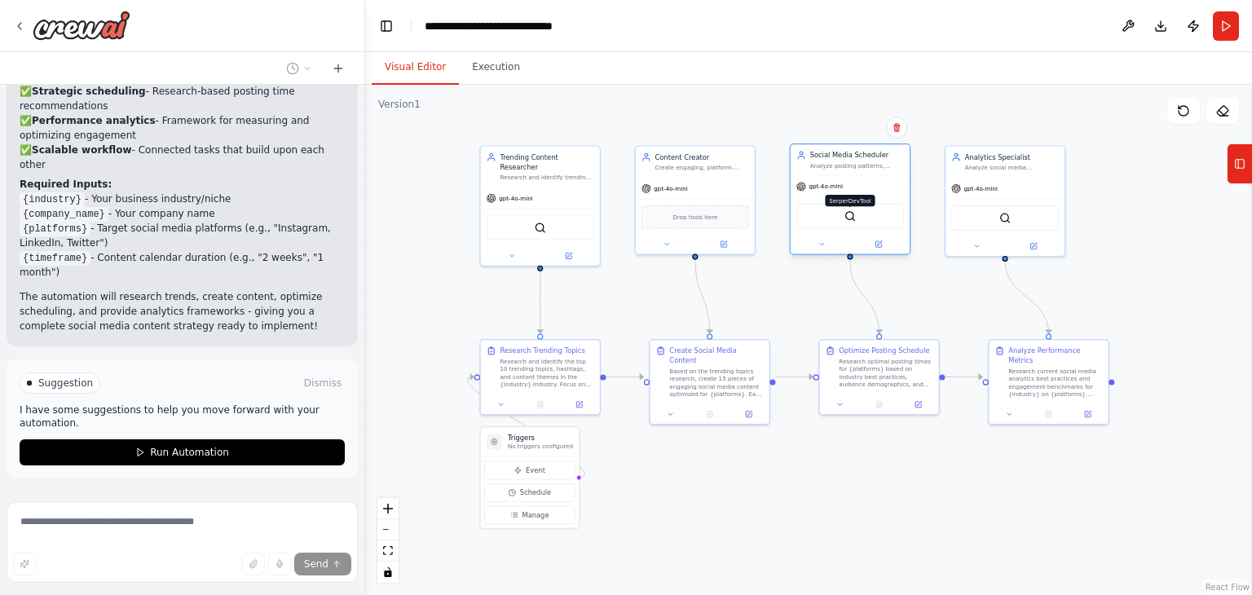
click at [851, 218] on img at bounding box center [850, 215] width 11 height 11
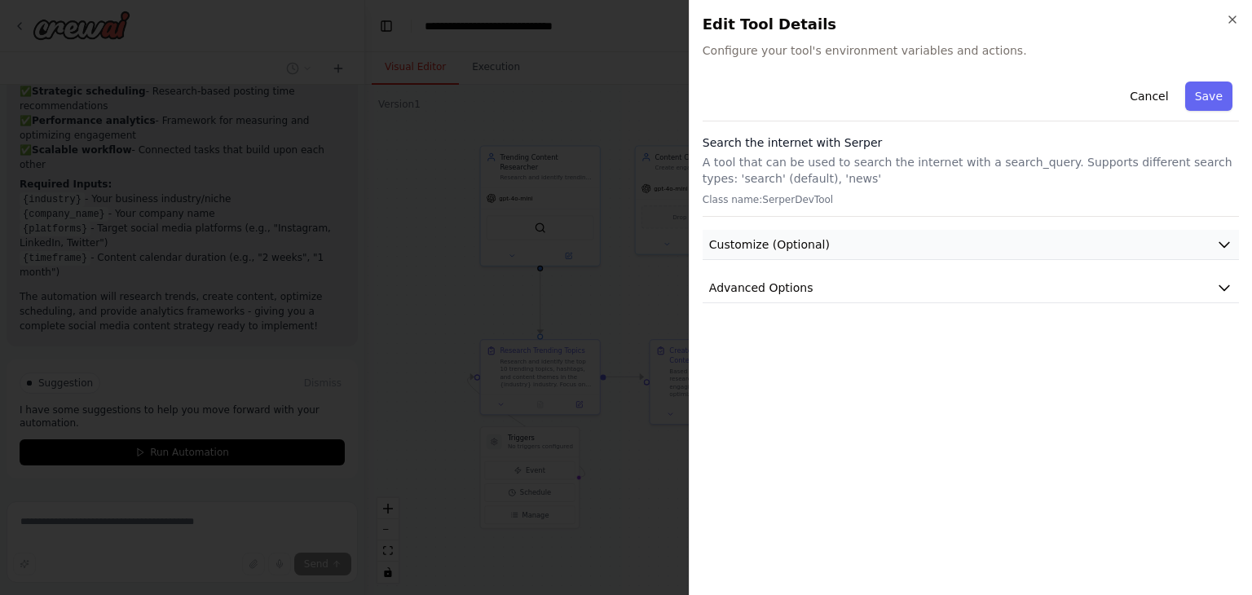
click at [823, 234] on button "Customize (Optional)" at bounding box center [971, 245] width 536 height 30
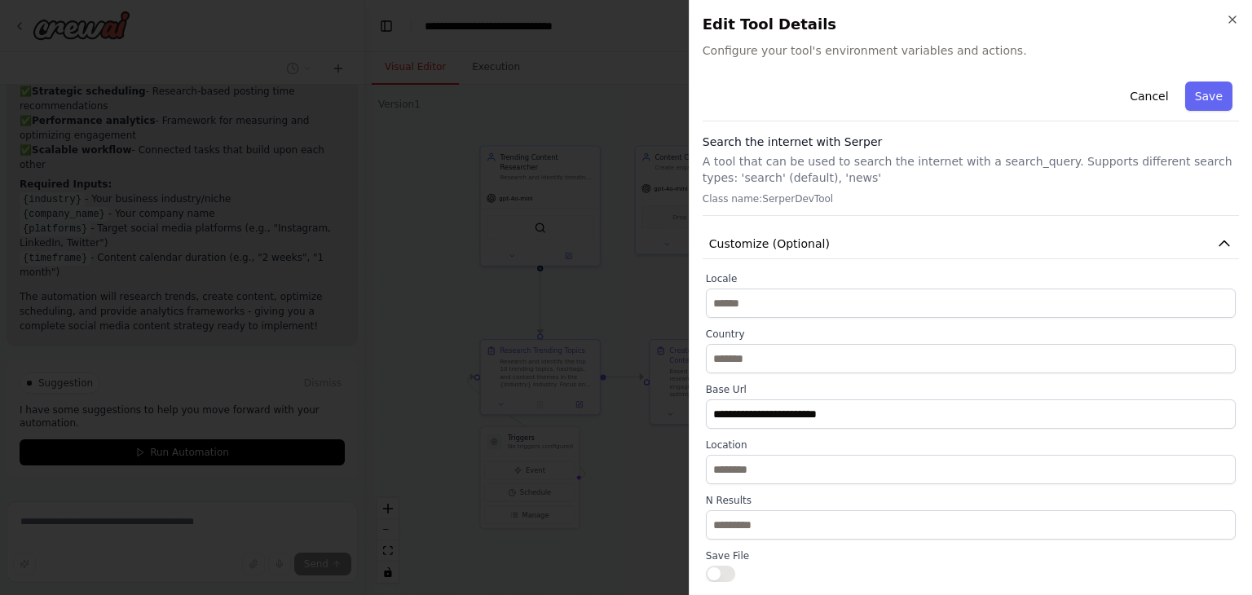
scroll to position [0, 0]
click at [815, 247] on span "Customize (Optional)" at bounding box center [769, 244] width 121 height 16
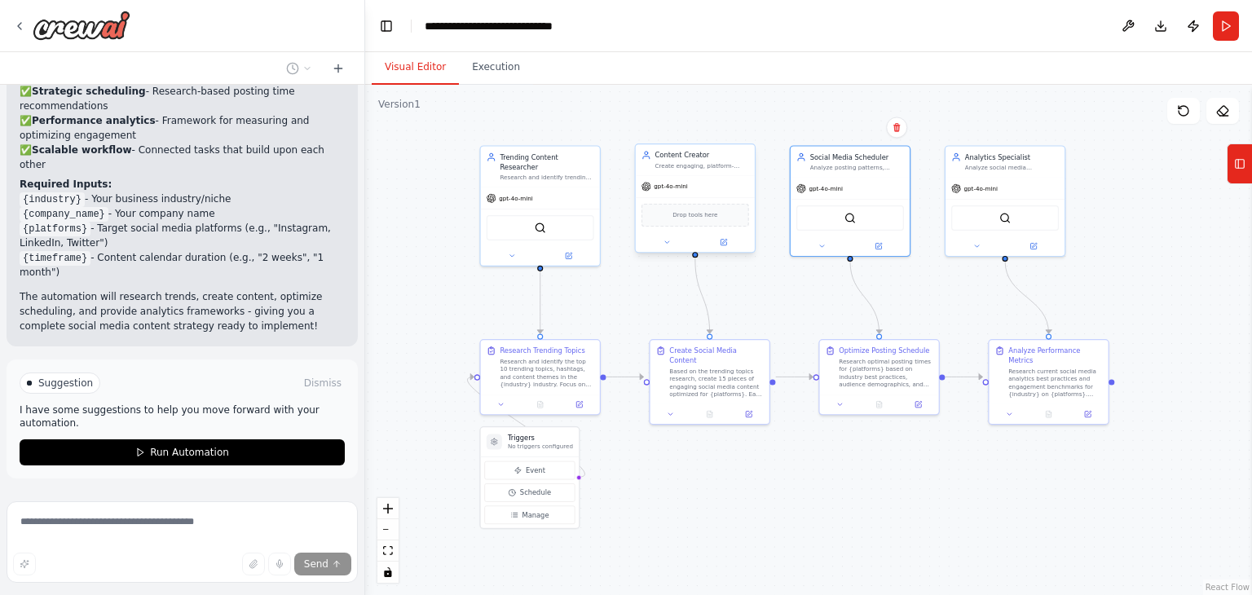
click at [692, 214] on span "Drop tools here" at bounding box center [695, 215] width 45 height 10
click at [695, 213] on span "Drop tools here" at bounding box center [695, 215] width 45 height 10
click at [681, 188] on span "gpt-4o-mini" at bounding box center [670, 187] width 33 height 8
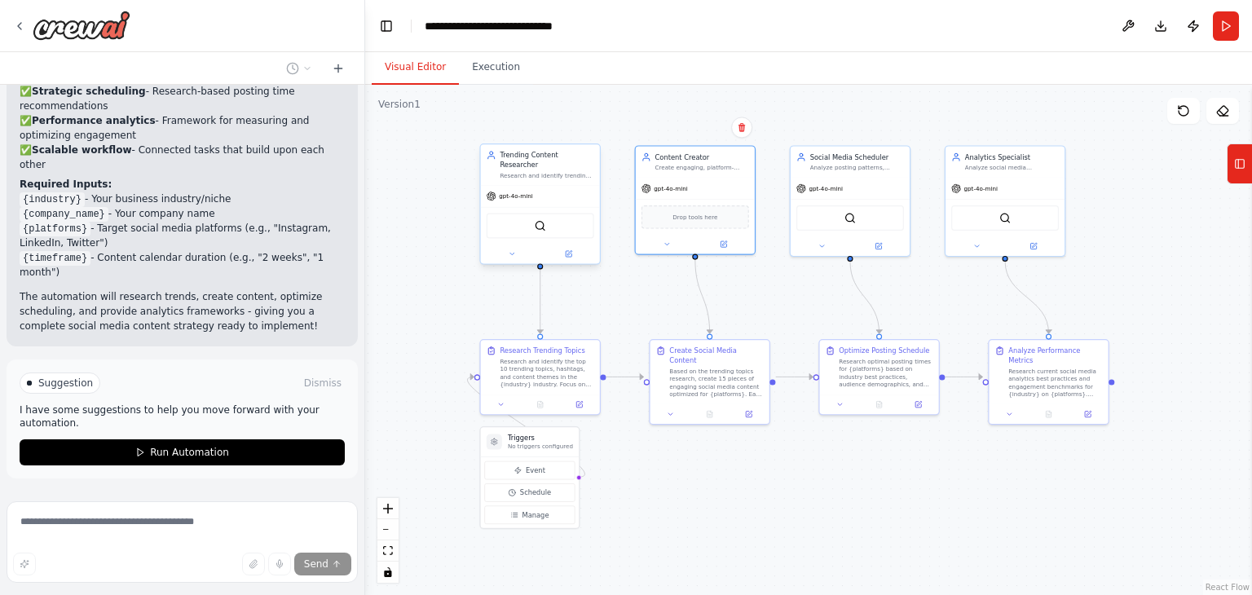
click at [541, 207] on div "SerperDevTool" at bounding box center [540, 225] width 119 height 37
click at [540, 220] on img at bounding box center [540, 225] width 11 height 11
click at [924, 480] on div ".deletable-edge-delete-btn { width: 20px; height: 20px; border: 0px solid #ffff…" at bounding box center [808, 340] width 887 height 510
click at [1241, 157] on icon at bounding box center [1239, 164] width 11 height 26
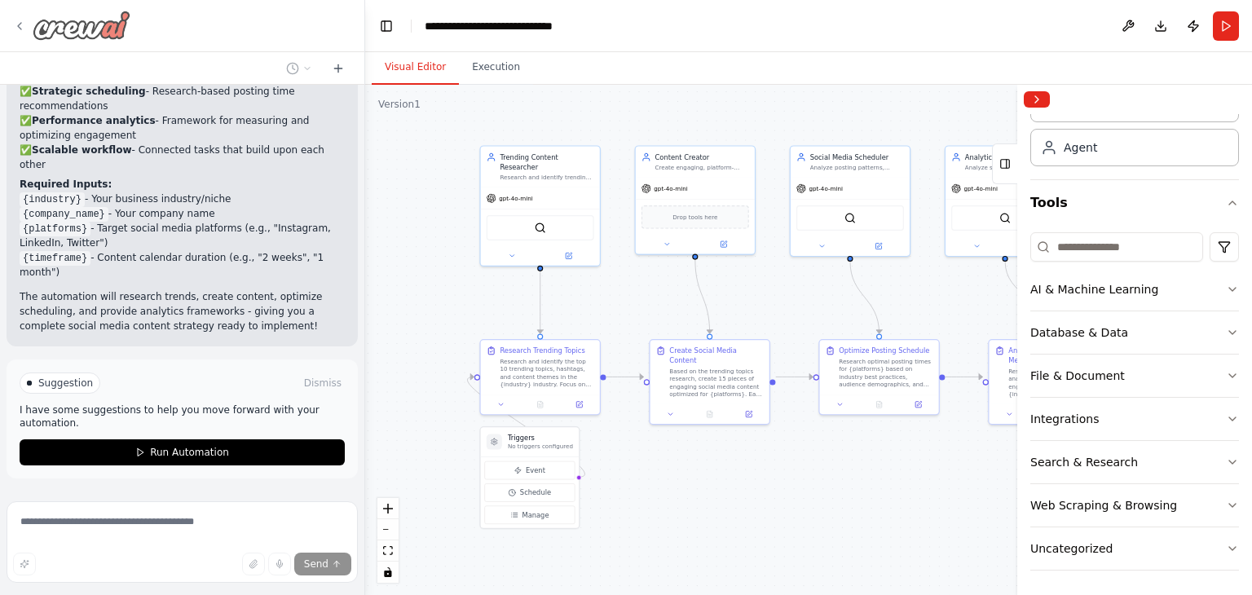
click at [23, 24] on icon at bounding box center [19, 26] width 13 height 13
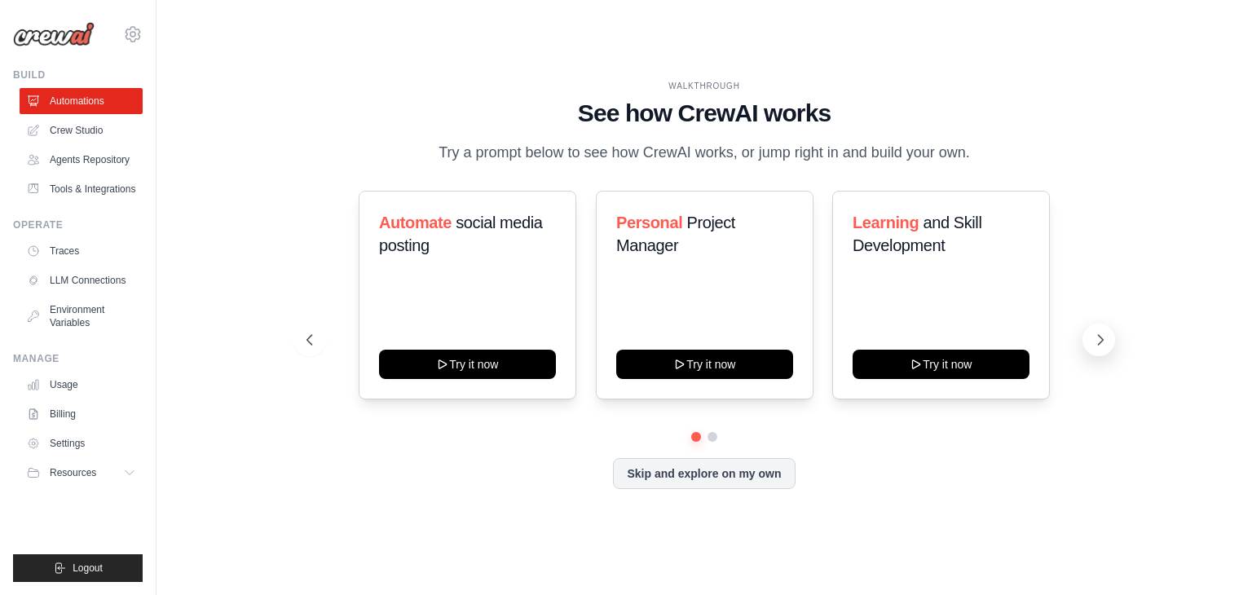
click at [1103, 348] on icon at bounding box center [1100, 340] width 16 height 16
click at [80, 161] on link "Agents Repository" at bounding box center [82, 160] width 123 height 26
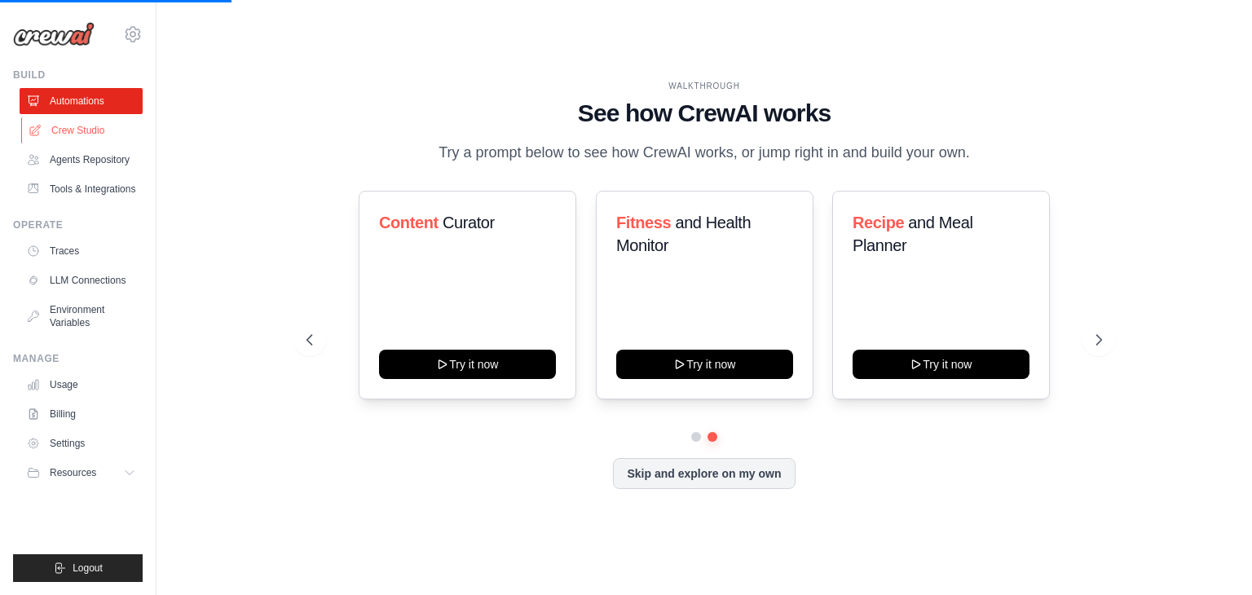
click at [90, 127] on link "Crew Studio" at bounding box center [82, 130] width 123 height 26
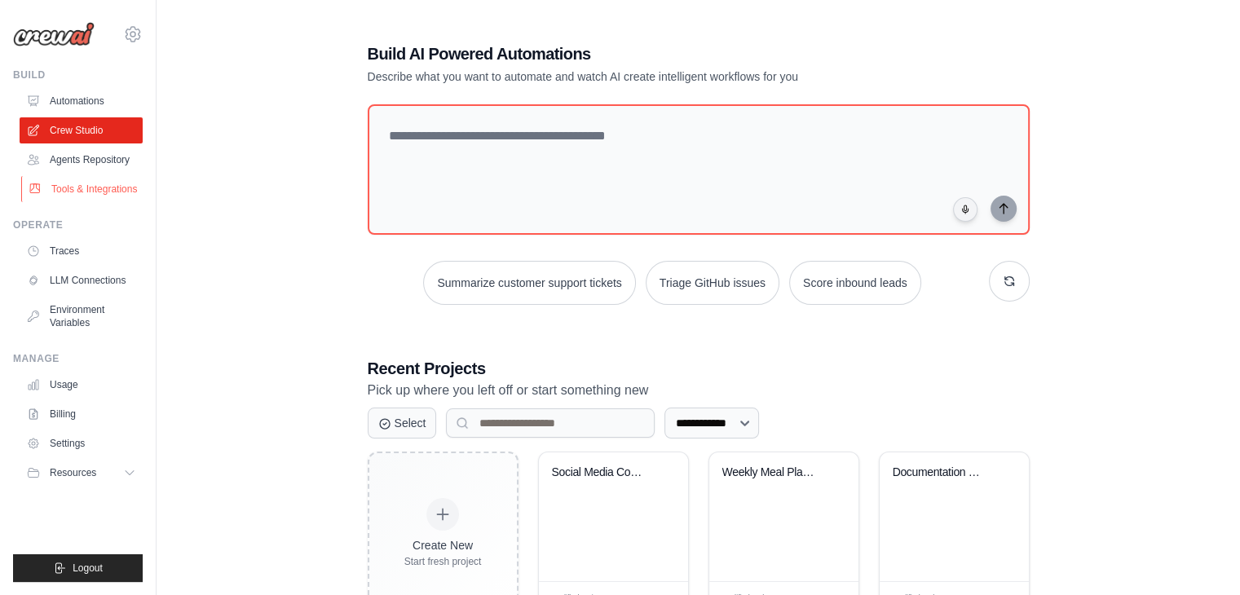
click at [82, 201] on link "Tools & Integrations" at bounding box center [82, 189] width 123 height 26
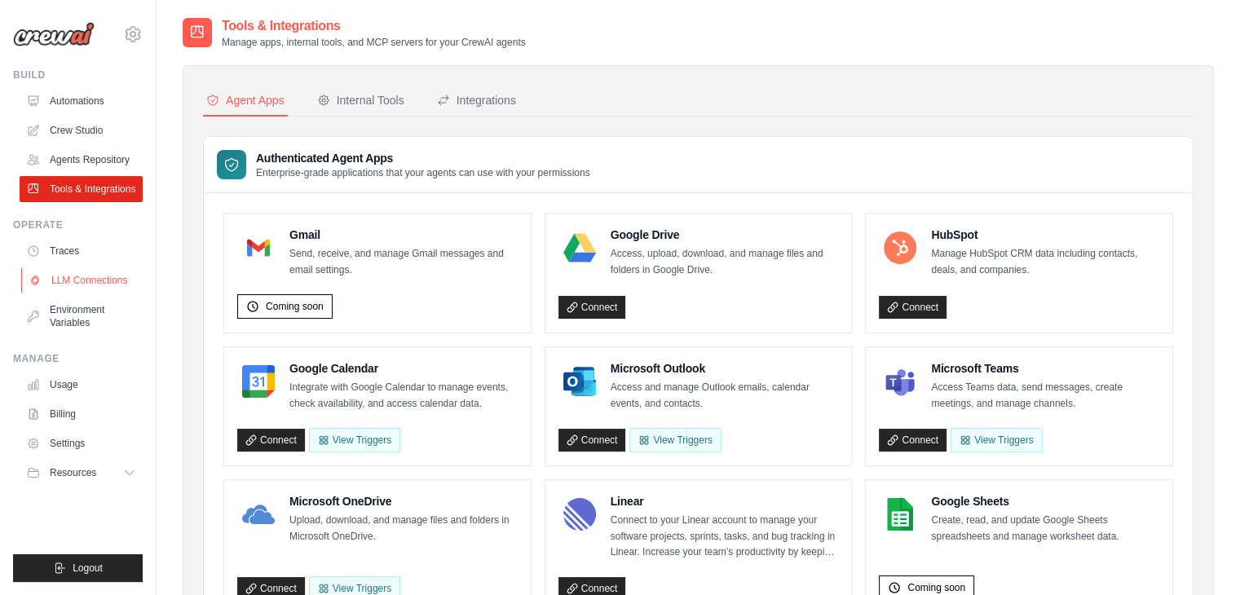
click at [82, 293] on link "LLM Connections" at bounding box center [82, 280] width 123 height 26
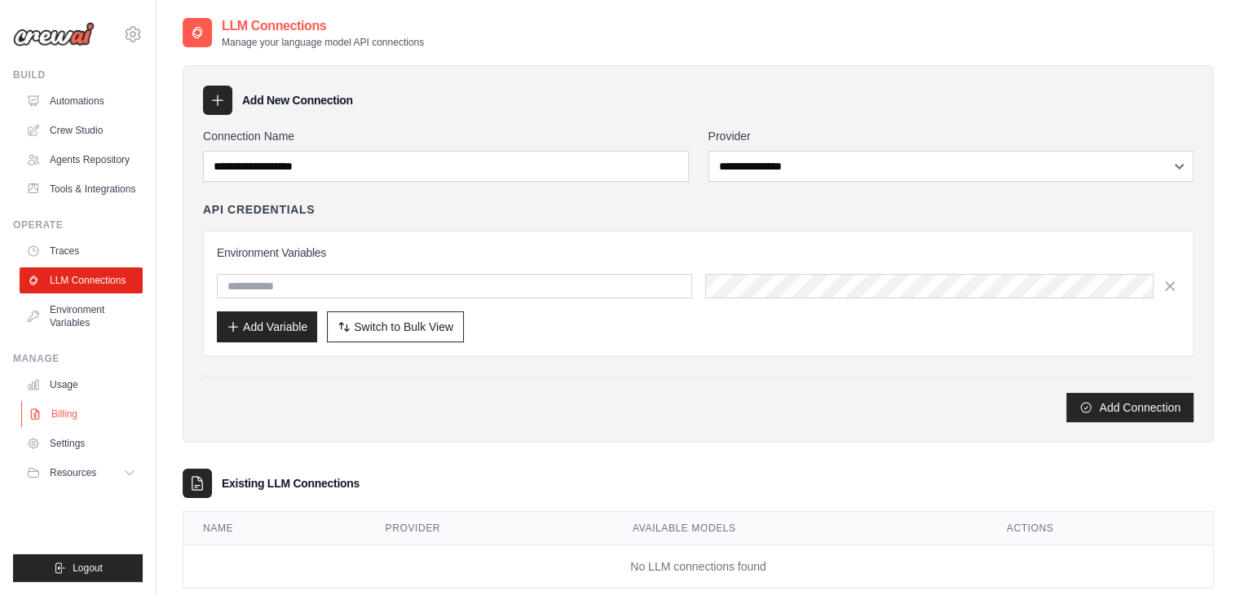
click at [74, 427] on link "Billing" at bounding box center [82, 414] width 123 height 26
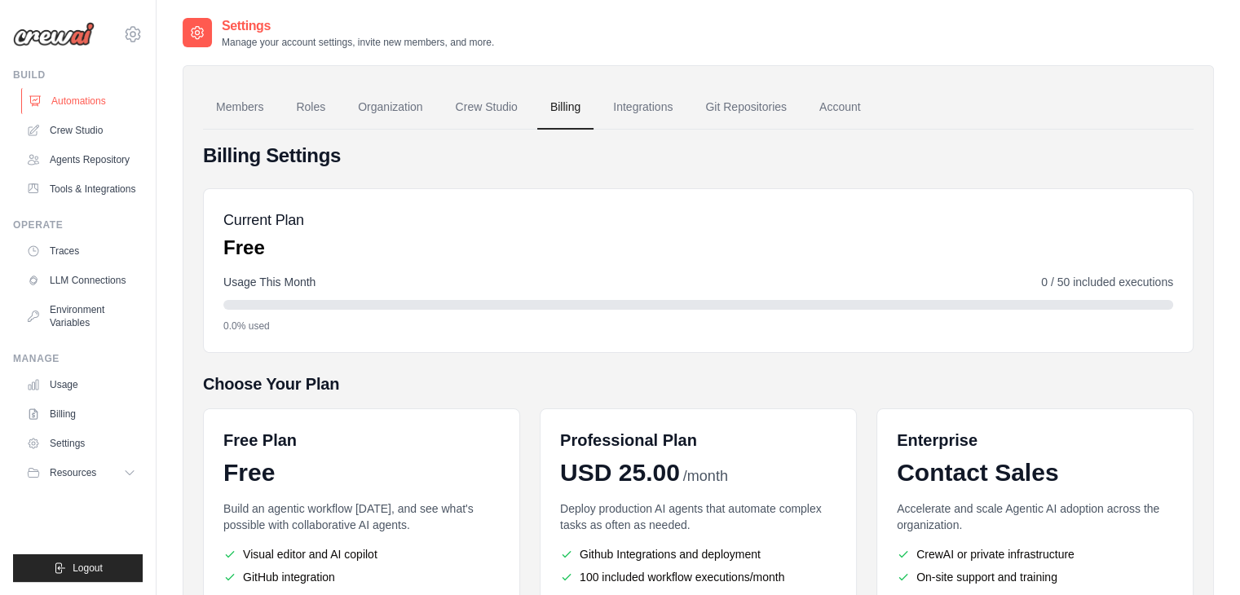
click at [73, 89] on link "Automations" at bounding box center [82, 101] width 123 height 26
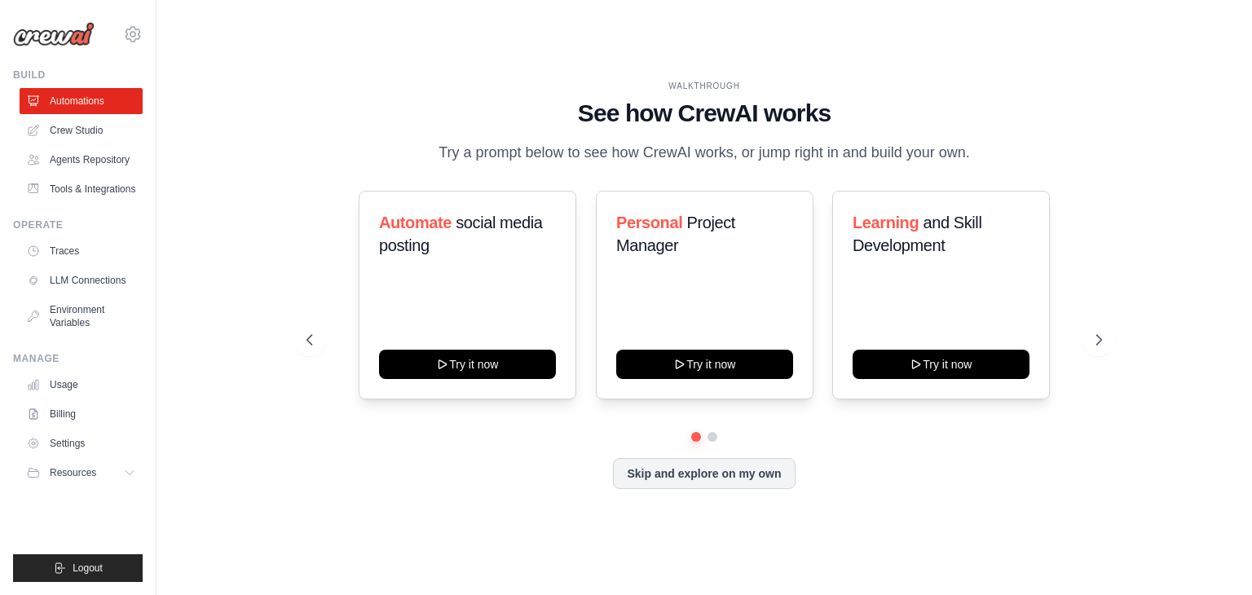
click at [65, 31] on img at bounding box center [54, 34] width 82 height 24
click at [72, 425] on link "Billing" at bounding box center [82, 414] width 123 height 26
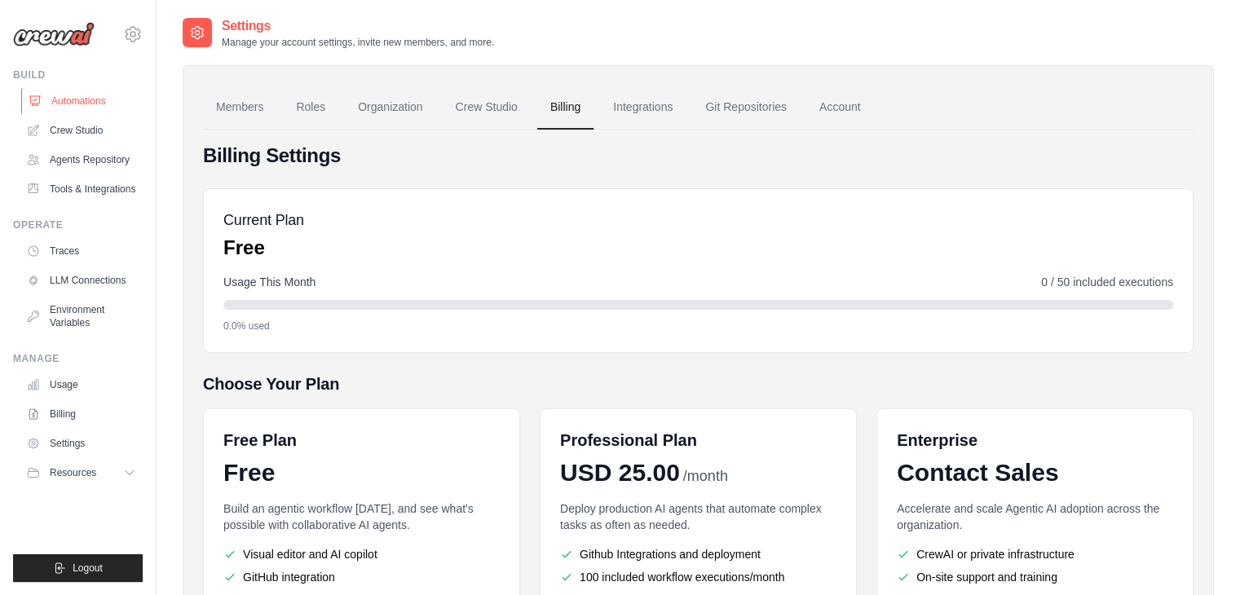
click at [73, 95] on link "Automations" at bounding box center [82, 101] width 123 height 26
